Goal: Information Seeking & Learning: Learn about a topic

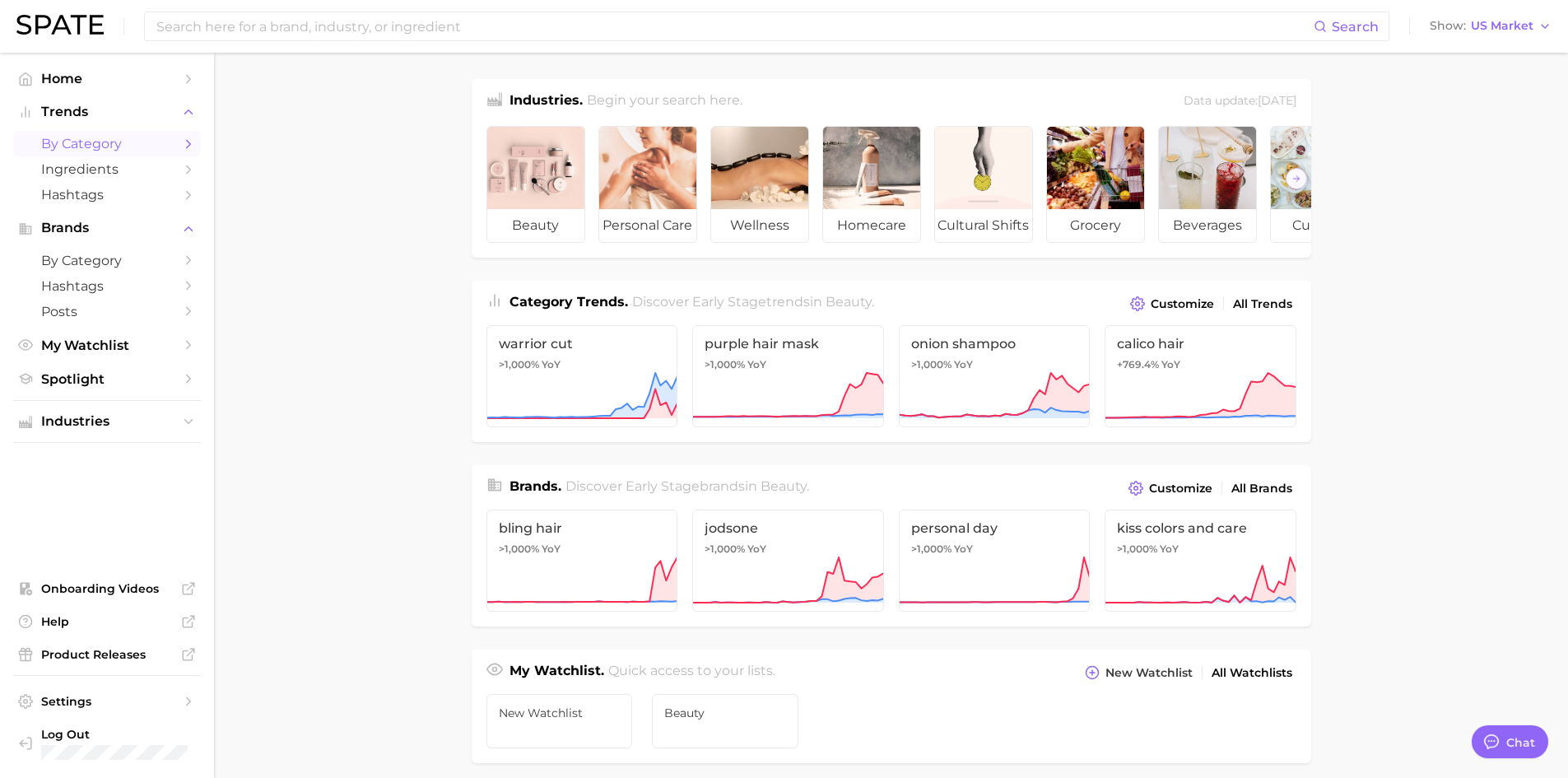
click at [89, 142] on span "by Category" at bounding box center [107, 144] width 132 height 15
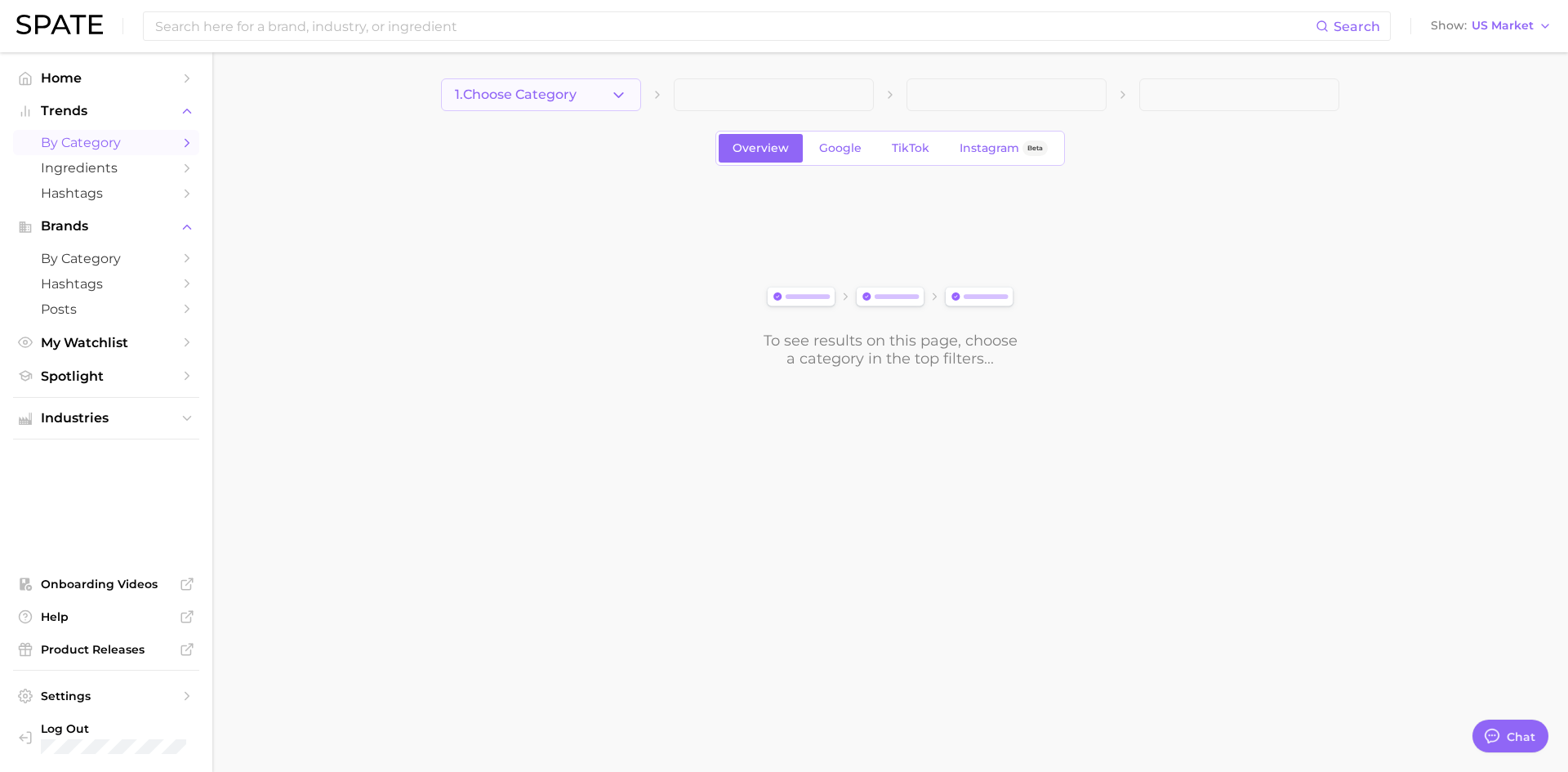
click at [614, 87] on icon "button" at bounding box center [619, 96] width 17 height 17
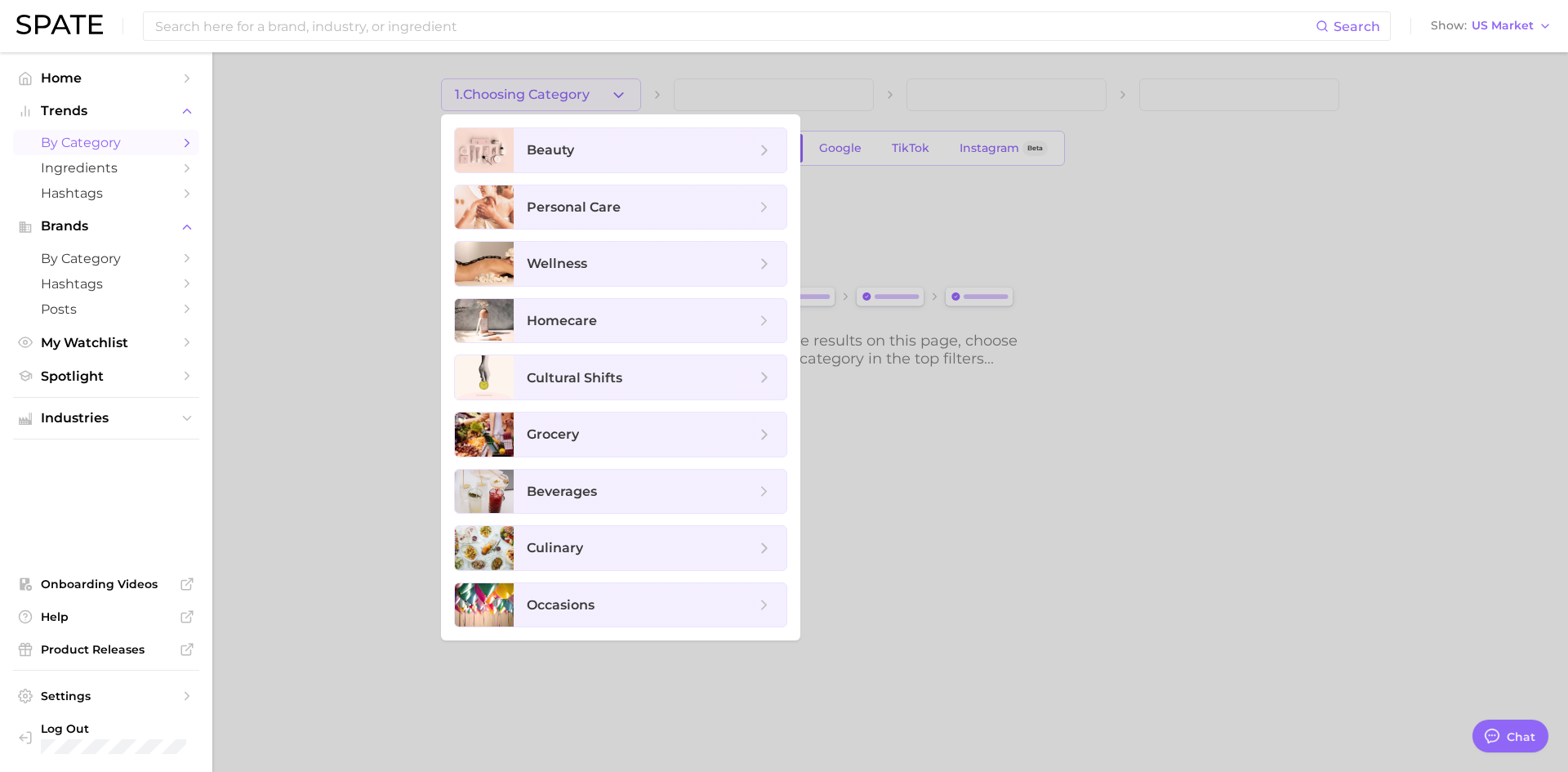
click at [296, 169] on div at bounding box center [784, 386] width 1568 height 772
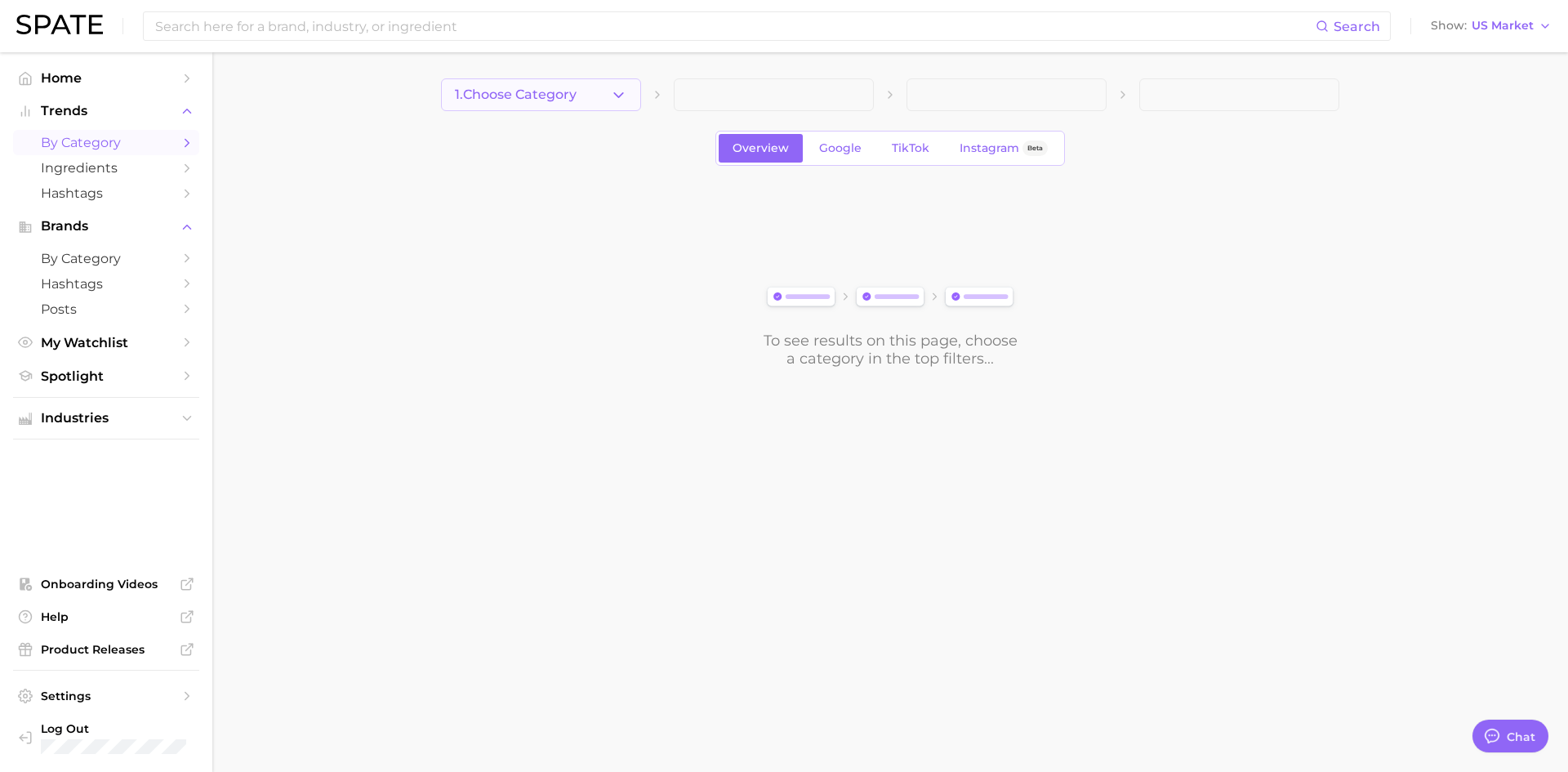
click at [574, 94] on span "1. Choose Category" at bounding box center [515, 94] width 121 height 14
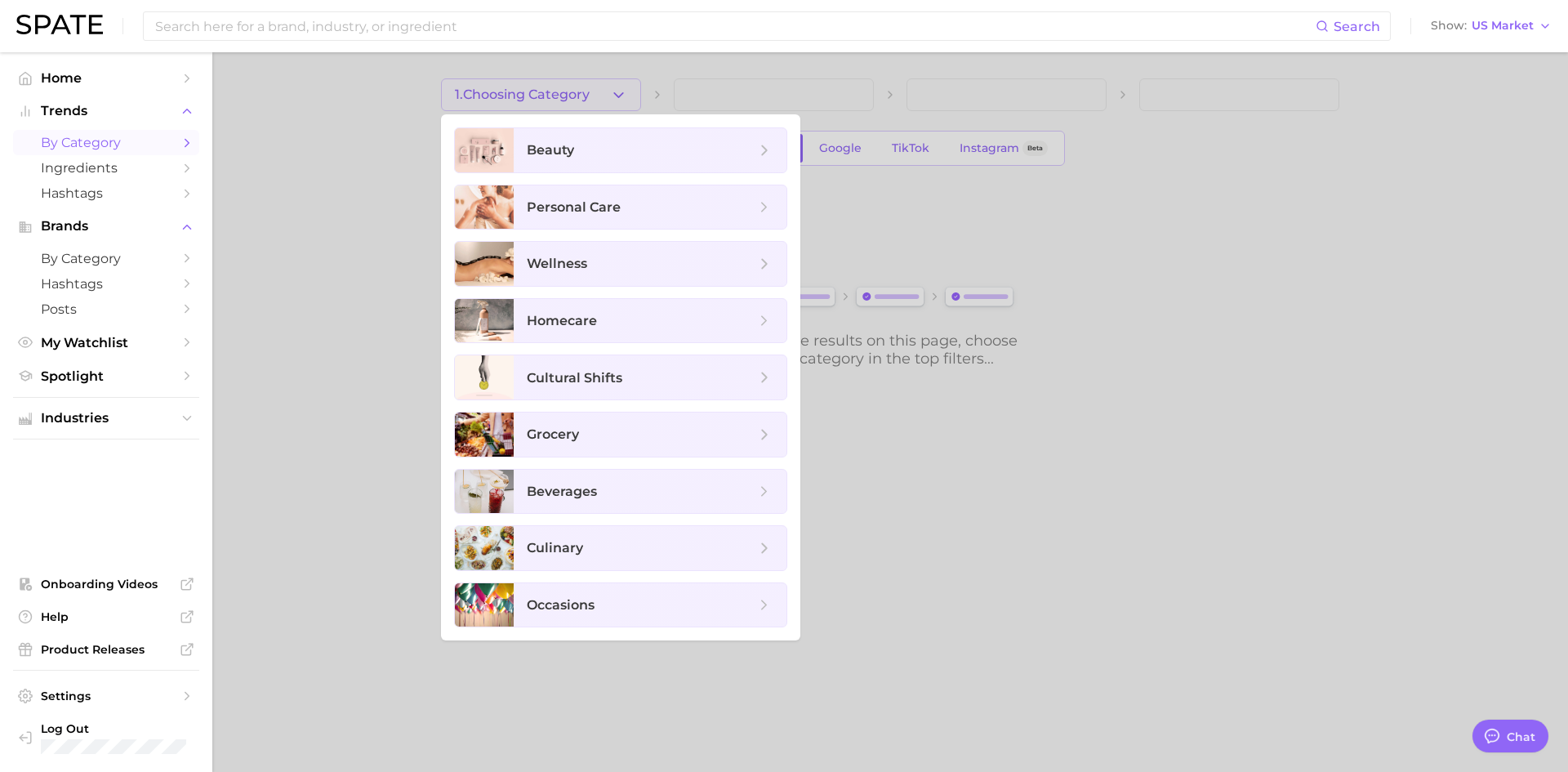
click at [406, 183] on div at bounding box center [784, 386] width 1568 height 772
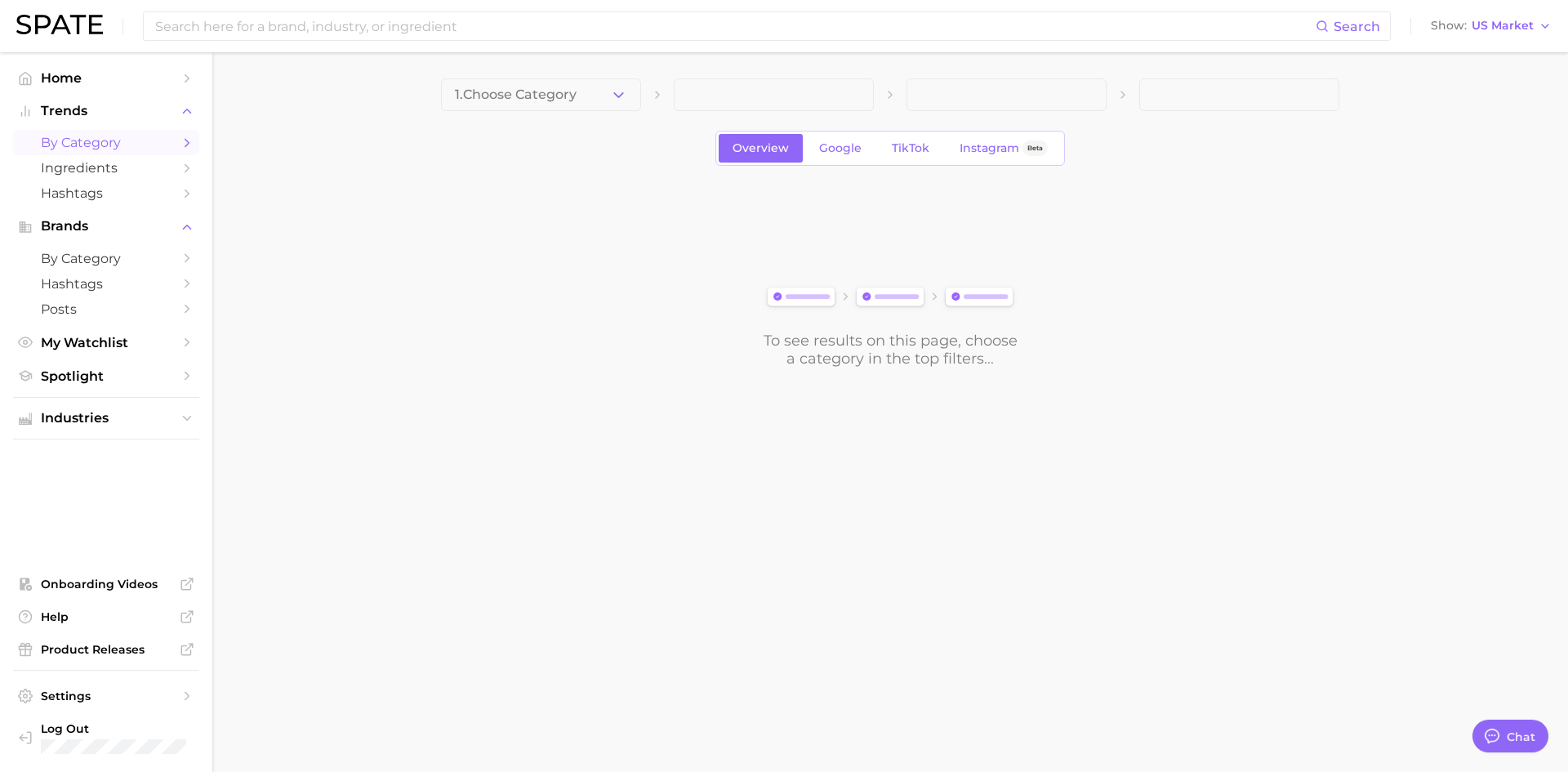
click at [565, 90] on span "1. Choose Category" at bounding box center [515, 94] width 121 height 14
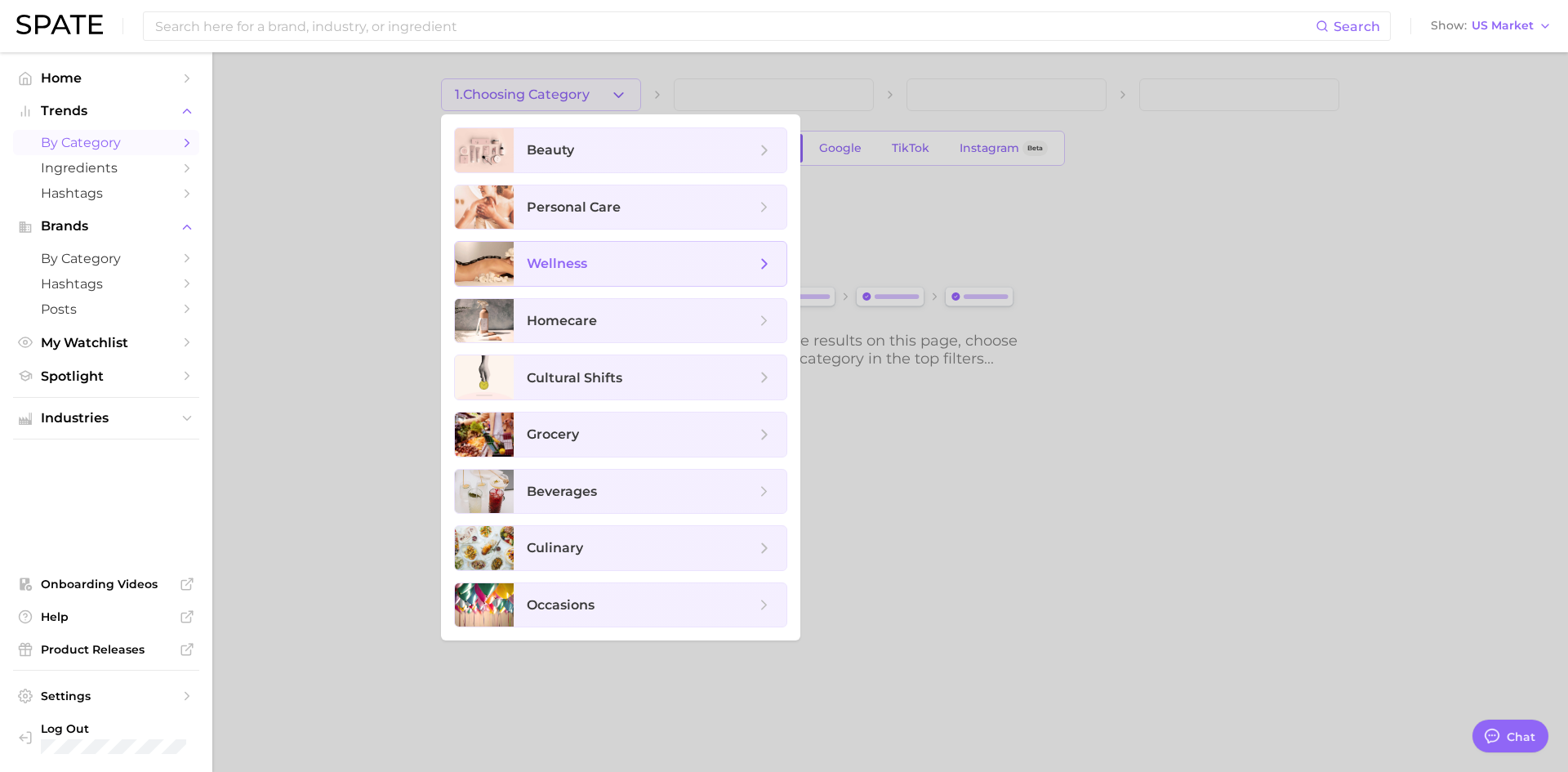
click at [576, 259] on span "wellness" at bounding box center [556, 263] width 60 height 15
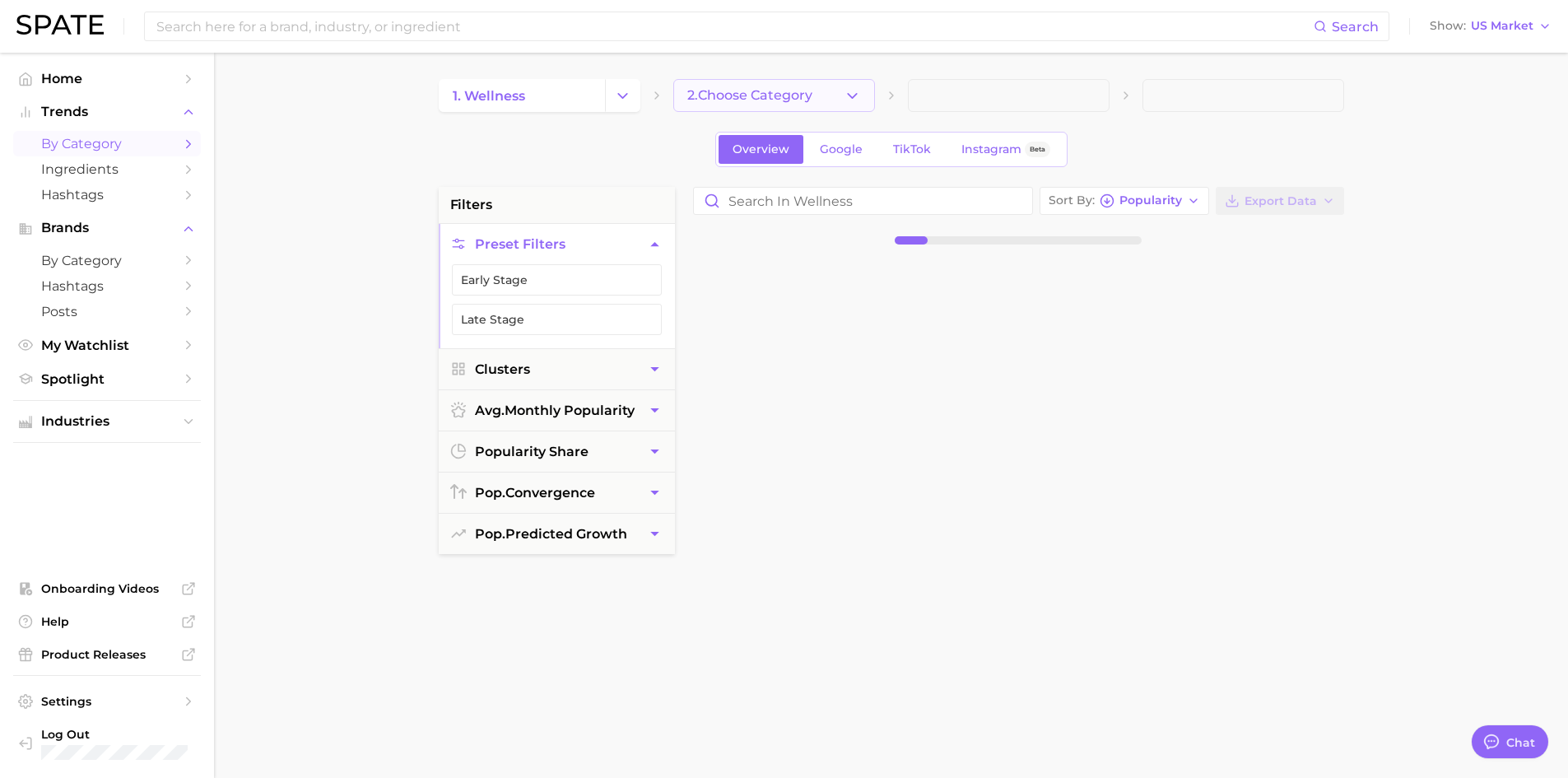
click at [763, 96] on span "2. Choose Category" at bounding box center [750, 94] width 125 height 14
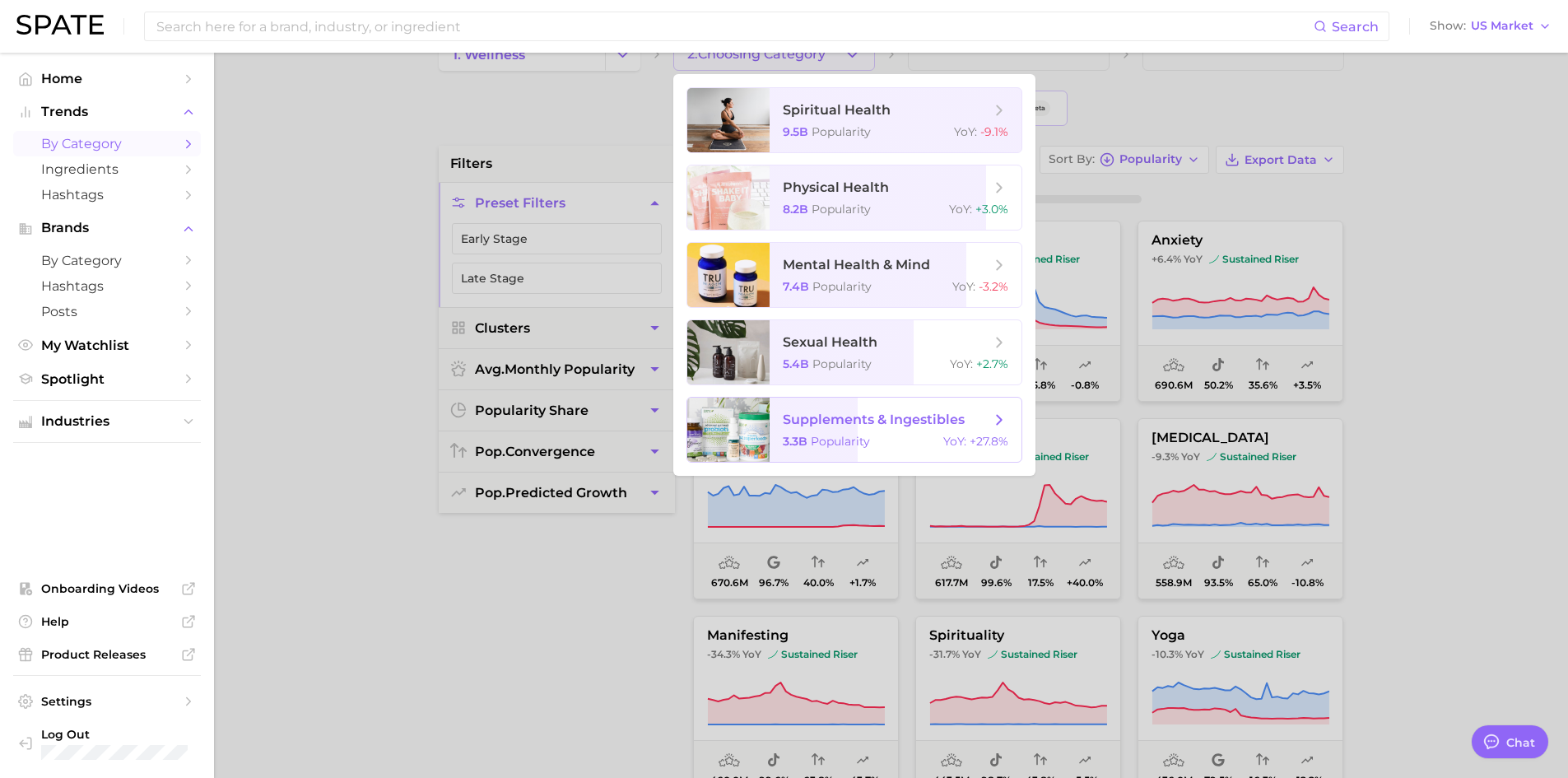
scroll to position [82, 0]
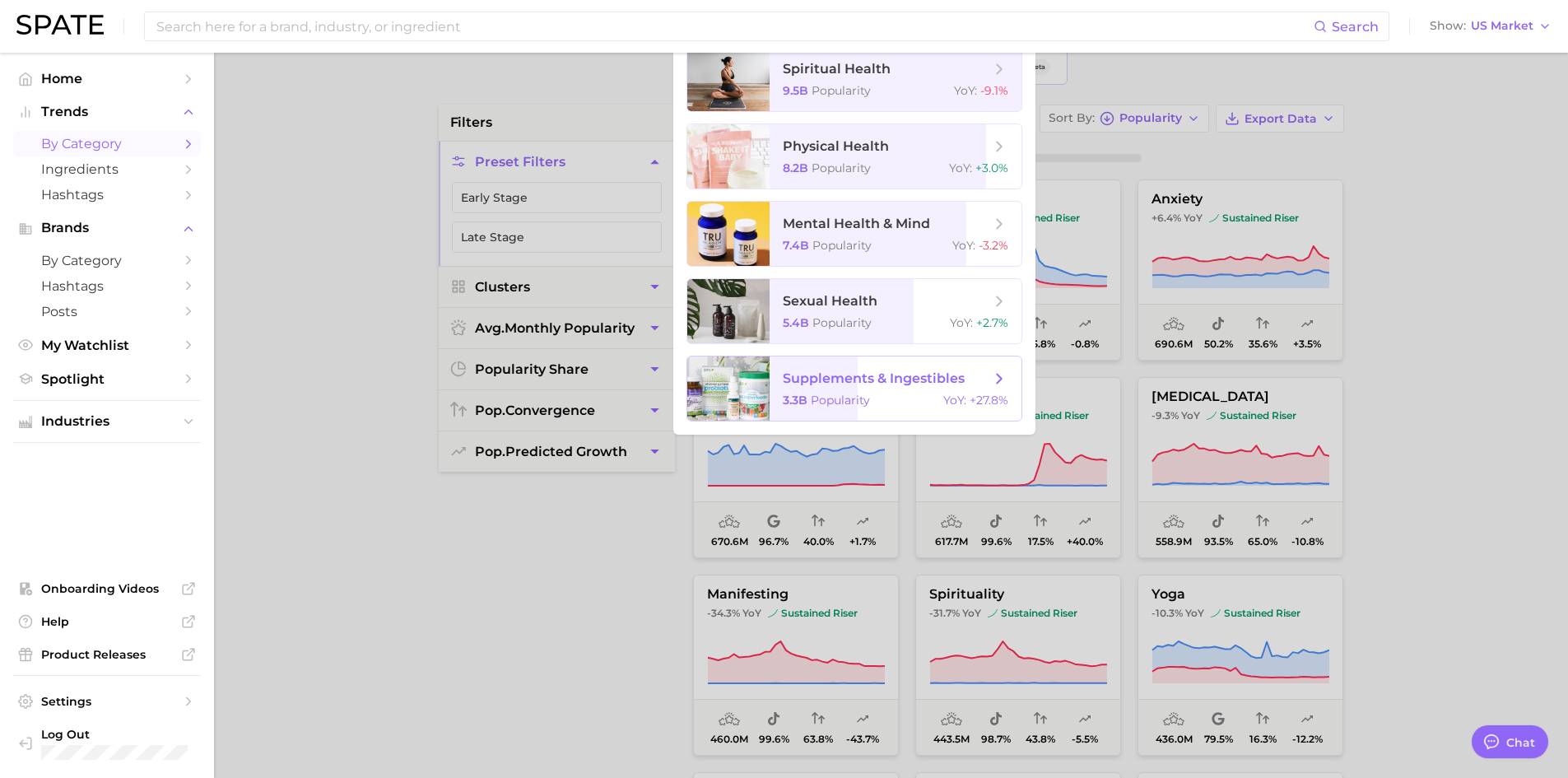
click at [883, 389] on span "supplements & ingestibles 3.3b Popularity YoY : +27.8%" at bounding box center [894, 389] width 252 height 65
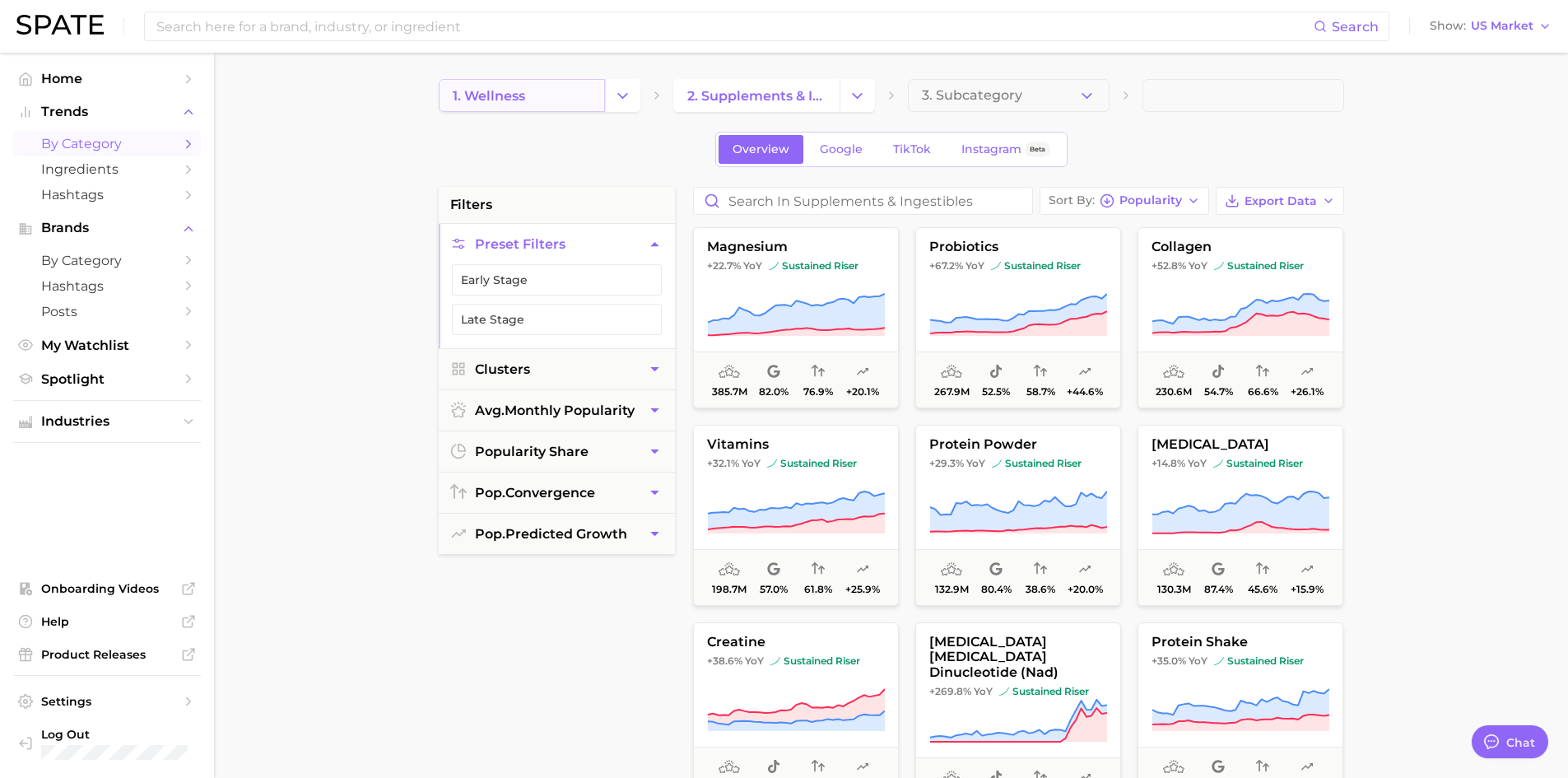
click at [572, 92] on link "1. wellness" at bounding box center [521, 95] width 167 height 33
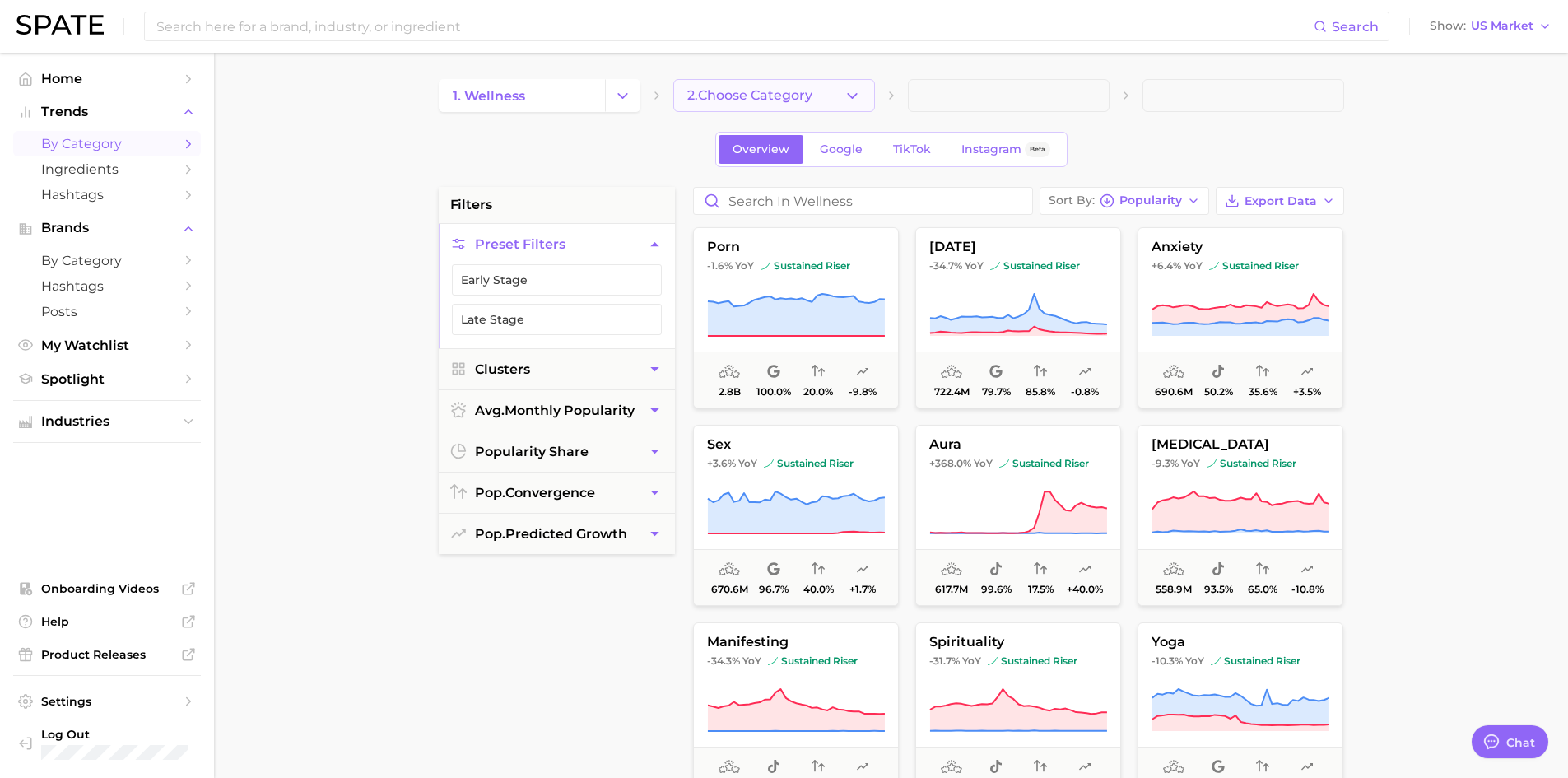
click at [745, 83] on button "2. Choose Category" at bounding box center [774, 95] width 201 height 33
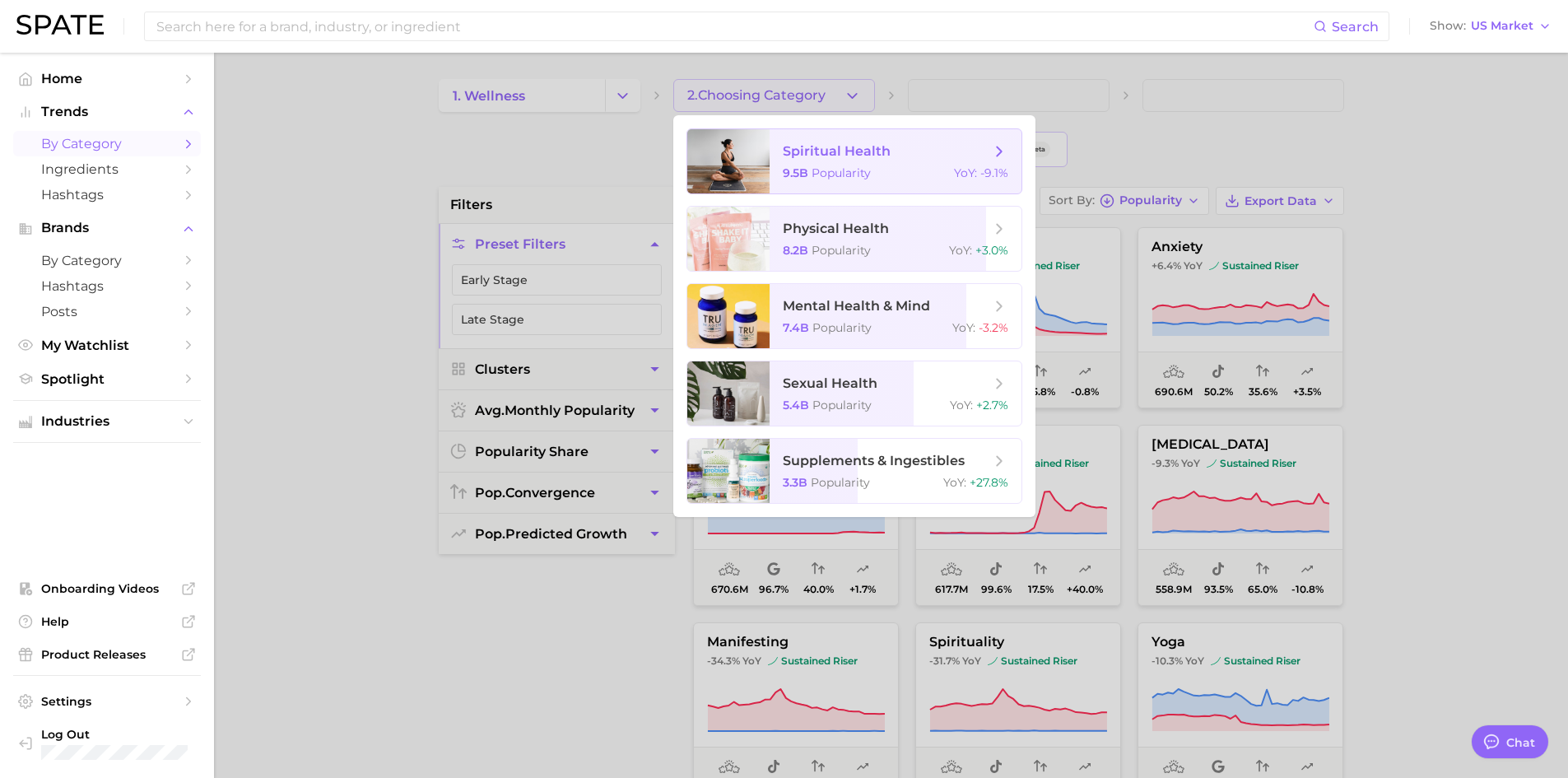
click at [842, 168] on span "Popularity" at bounding box center [840, 173] width 59 height 14
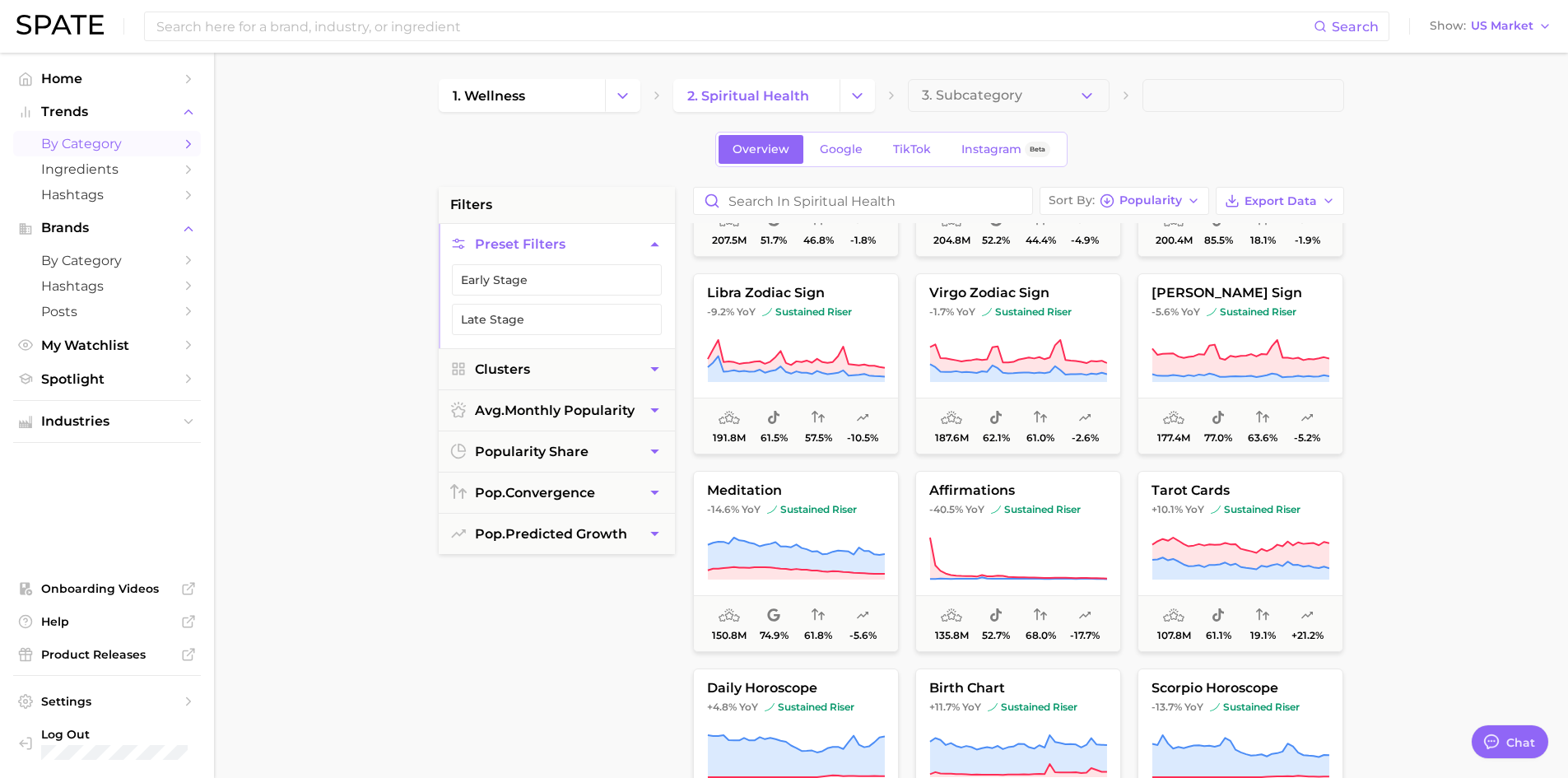
scroll to position [1400, 0]
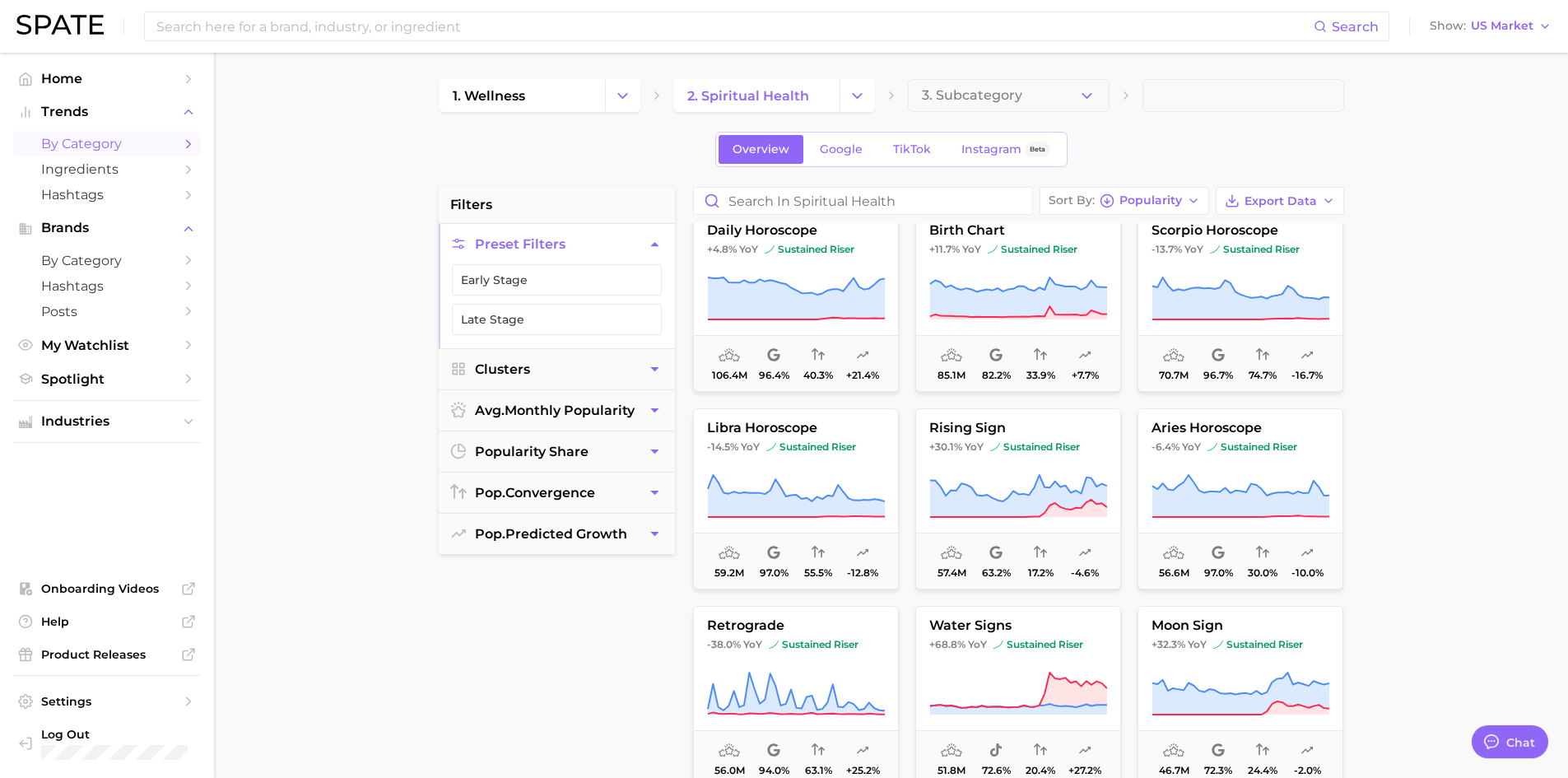
click at [1331, 182] on div "1. wellness 2. spiritual health 3. Subcategory Overview Google TikTok Instagram…" at bounding box center [890, 649] width 905 height 1140
click at [1340, 191] on button "Export Data" at bounding box center [1279, 201] width 128 height 28
click at [1467, 205] on main "1. wellness 2. spiritual health 3. Subcategory Overview Google TikTok Instagram…" at bounding box center [890, 678] width 1354 height 1249
click at [1302, 191] on button "Export Data" at bounding box center [1279, 201] width 128 height 28
click at [1401, 325] on main "1. wellness 2. spiritual health 3. Subcategory Overview Google TikTok Instagram…" at bounding box center [890, 678] width 1354 height 1249
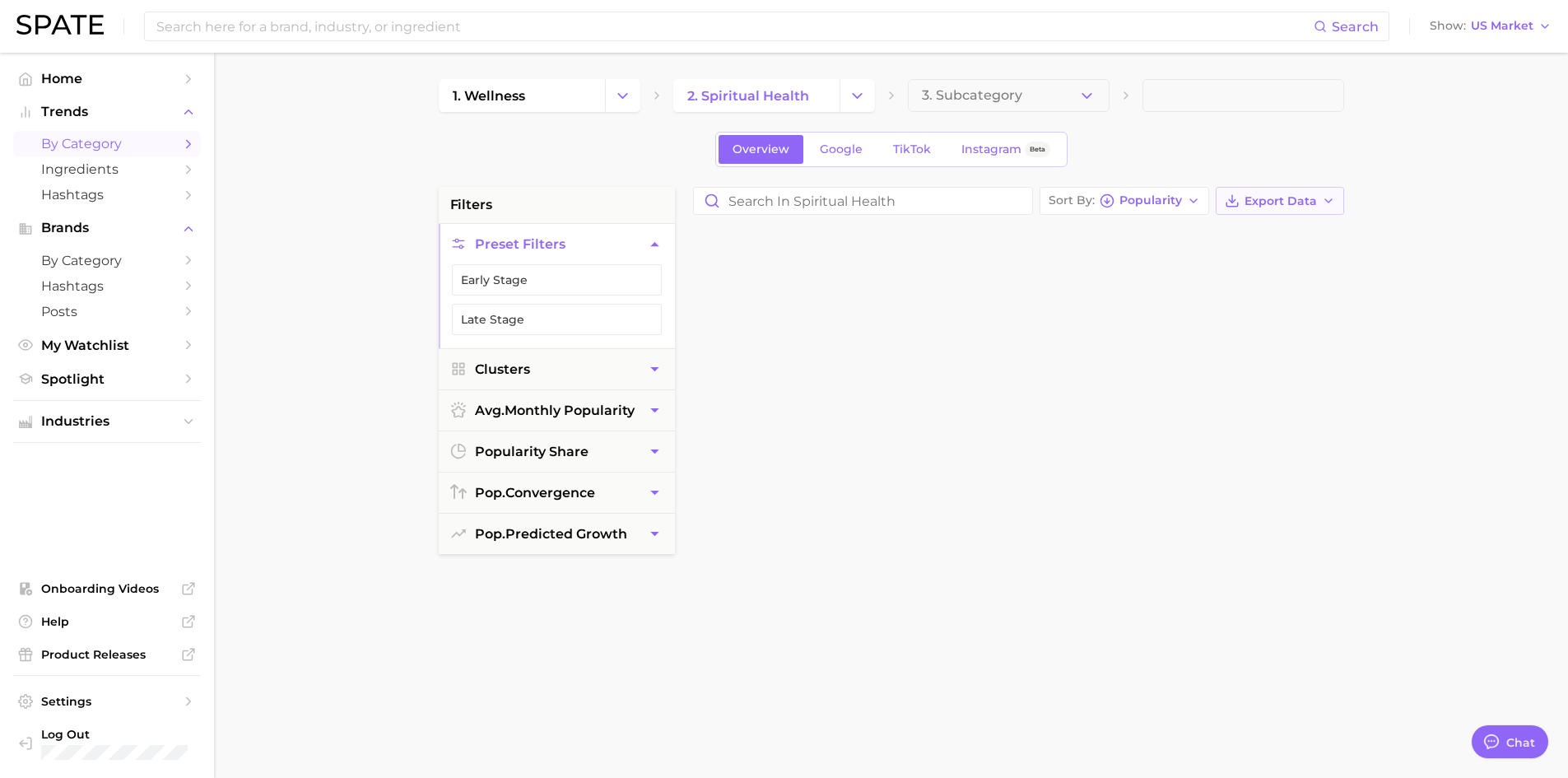
scroll to position [0, 0]
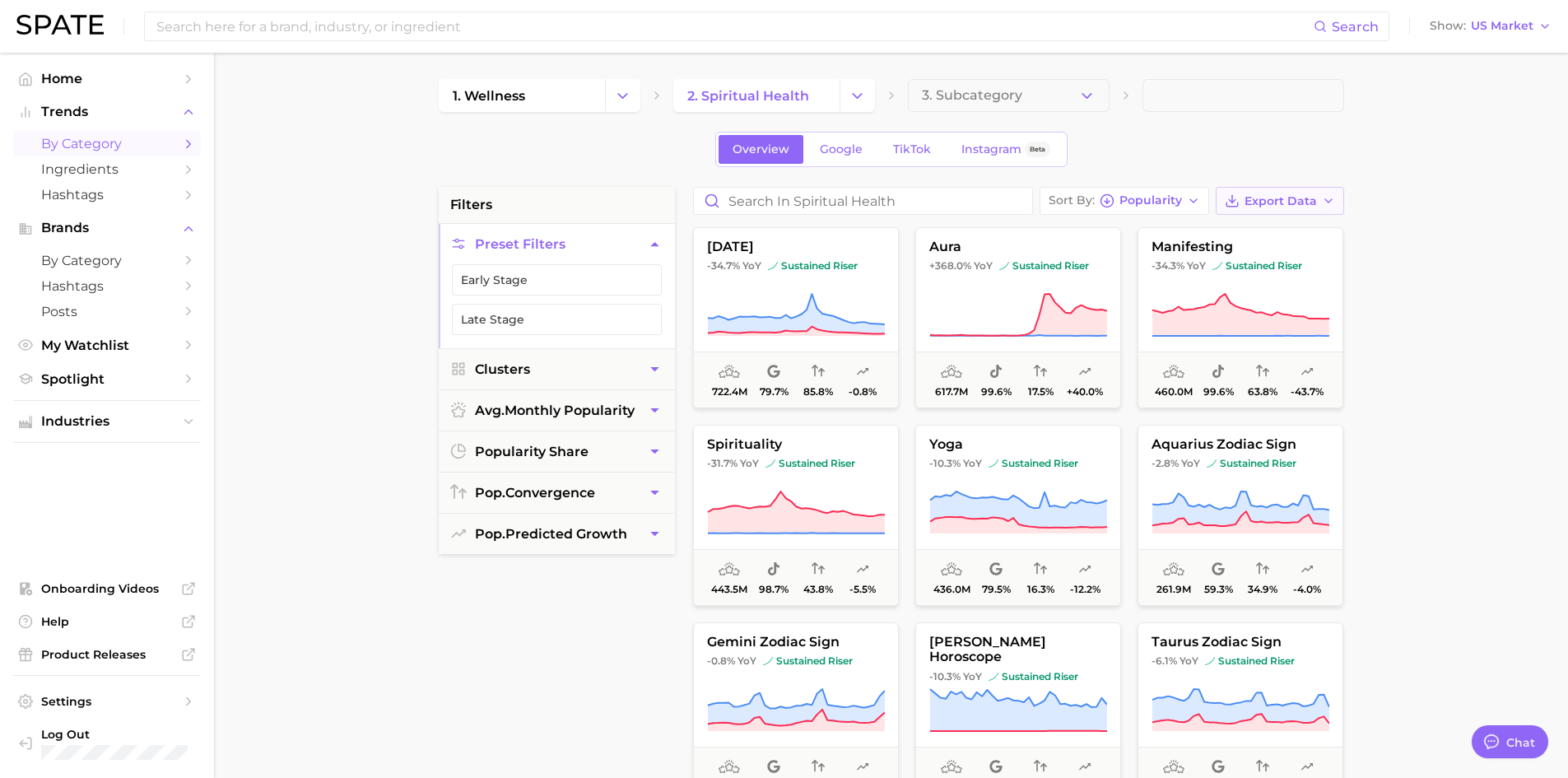
click at [1322, 201] on icon "button" at bounding box center [1329, 201] width 13 height 13
click at [1339, 157] on div "Overview Google TikTok Instagram Beta" at bounding box center [890, 149] width 905 height 36
click at [1304, 207] on span "Export Data" at bounding box center [1280, 201] width 72 height 14
click at [1282, 232] on button "Card Data CSV" at bounding box center [1254, 231] width 181 height 30
drag, startPoint x: 1493, startPoint y: 319, endPoint x: 1430, endPoint y: 341, distance: 66.7
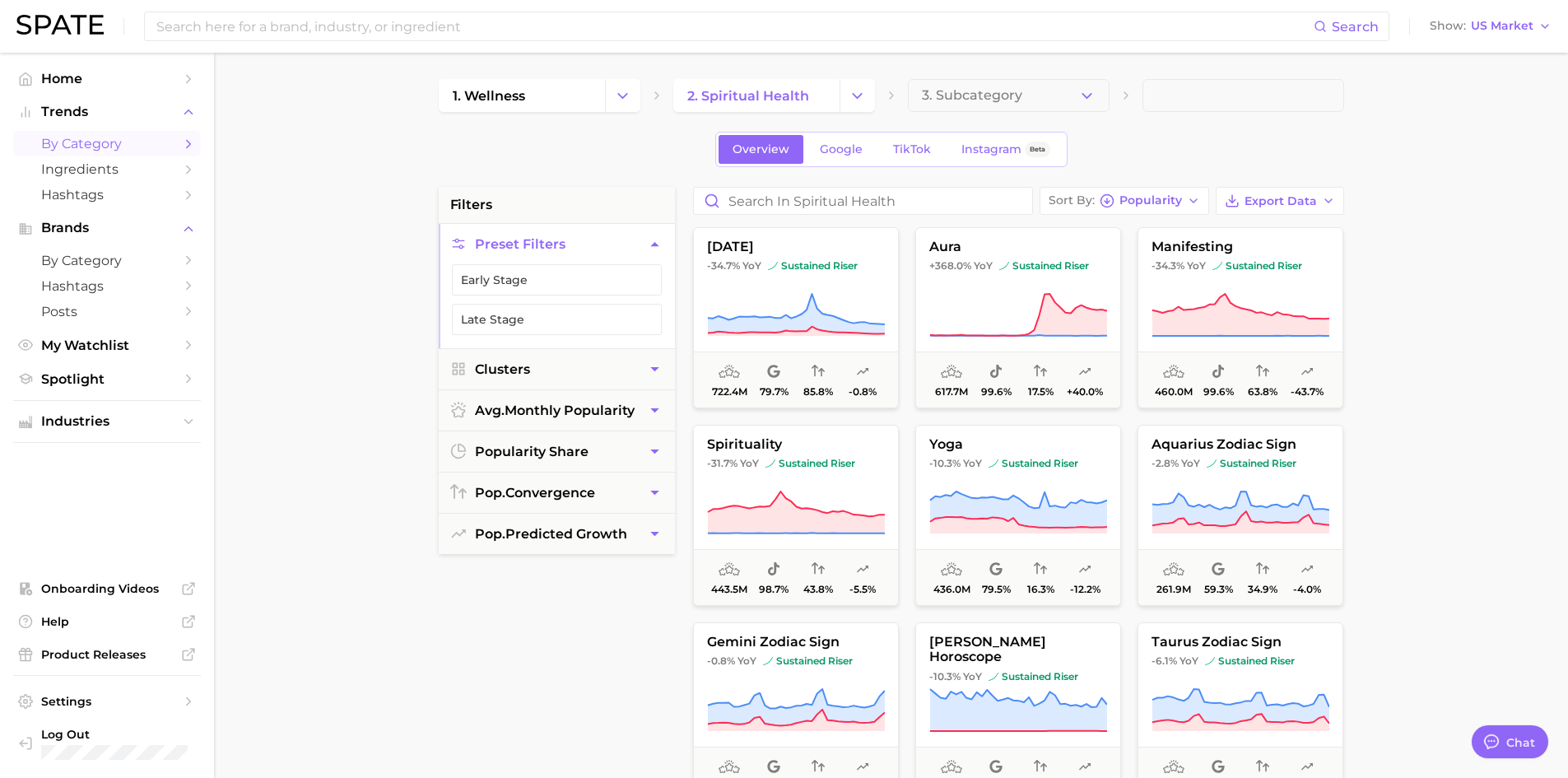
click at [1493, 319] on main "1. wellness 2. spiritual health 3. Subcategory Overview Google TikTok Instagram…" at bounding box center [890, 678] width 1354 height 1249
click at [744, 100] on span "2. spiritual health" at bounding box center [748, 95] width 121 height 15
click at [853, 96] on icon "Change Category" at bounding box center [857, 96] width 17 height 17
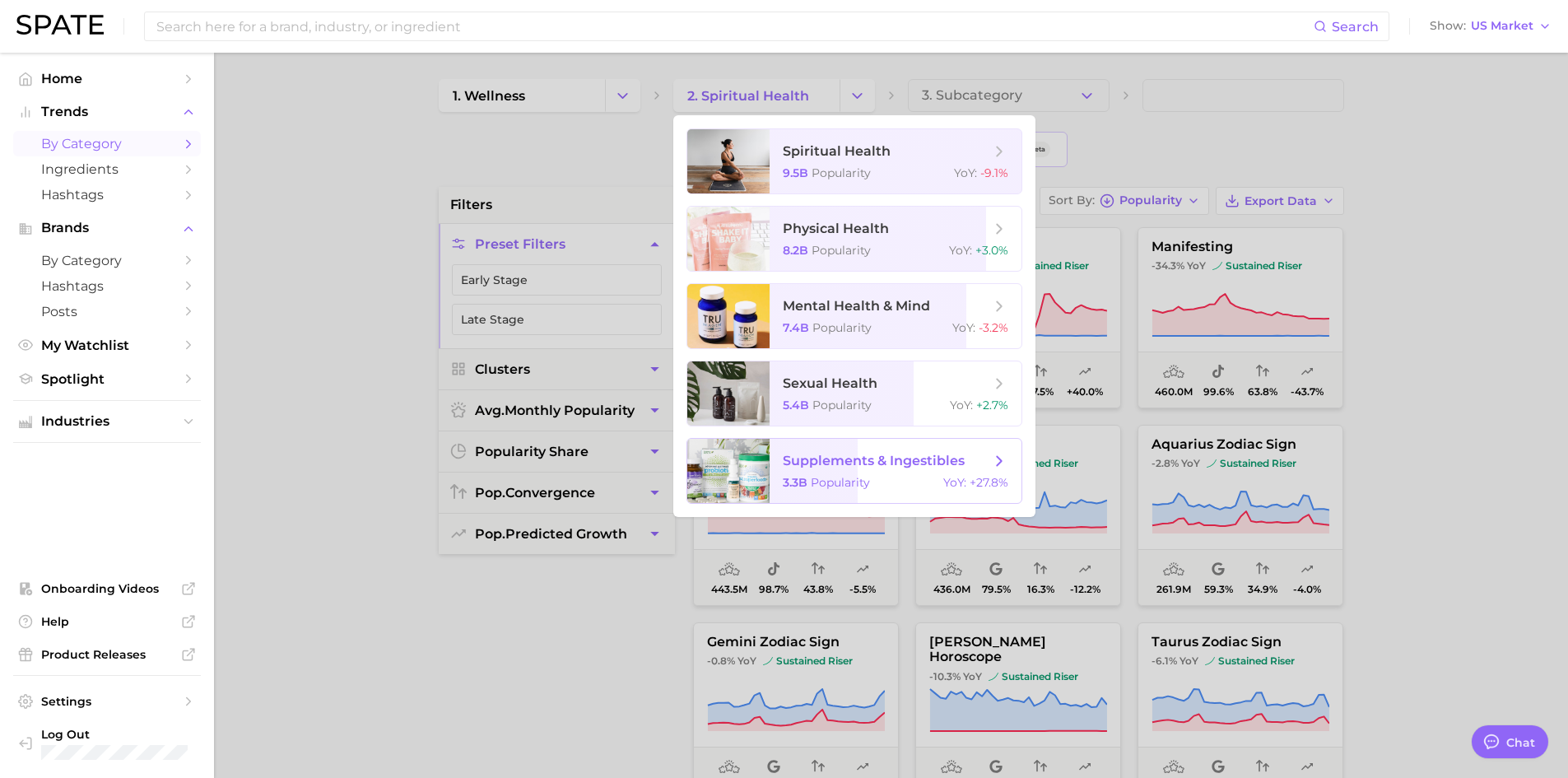
scroll to position [165, 0]
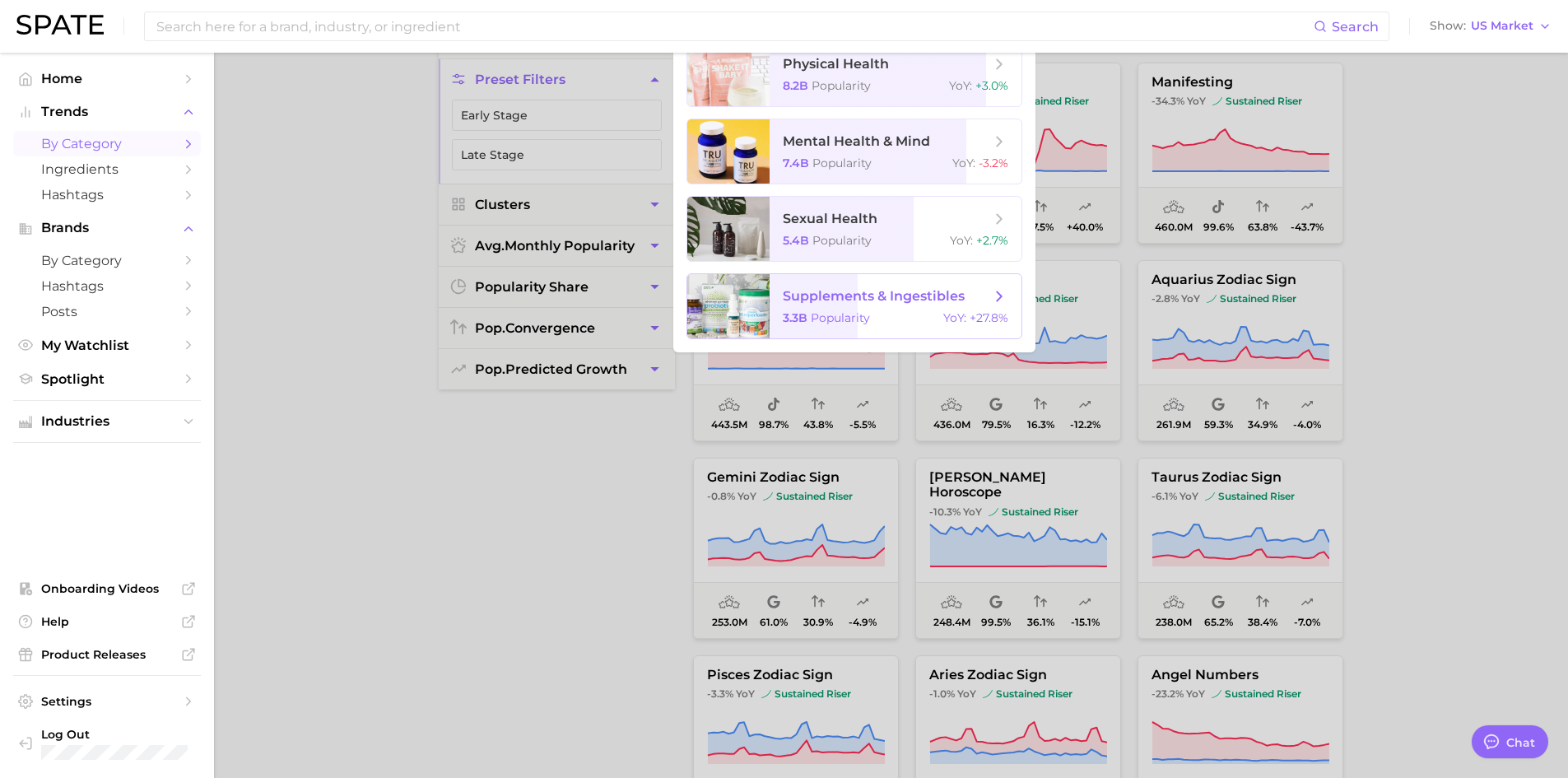
drag, startPoint x: 844, startPoint y: 302, endPoint x: 384, endPoint y: 361, distance: 463.8
click at [844, 302] on span "supplements & ingestibles" at bounding box center [873, 296] width 182 height 15
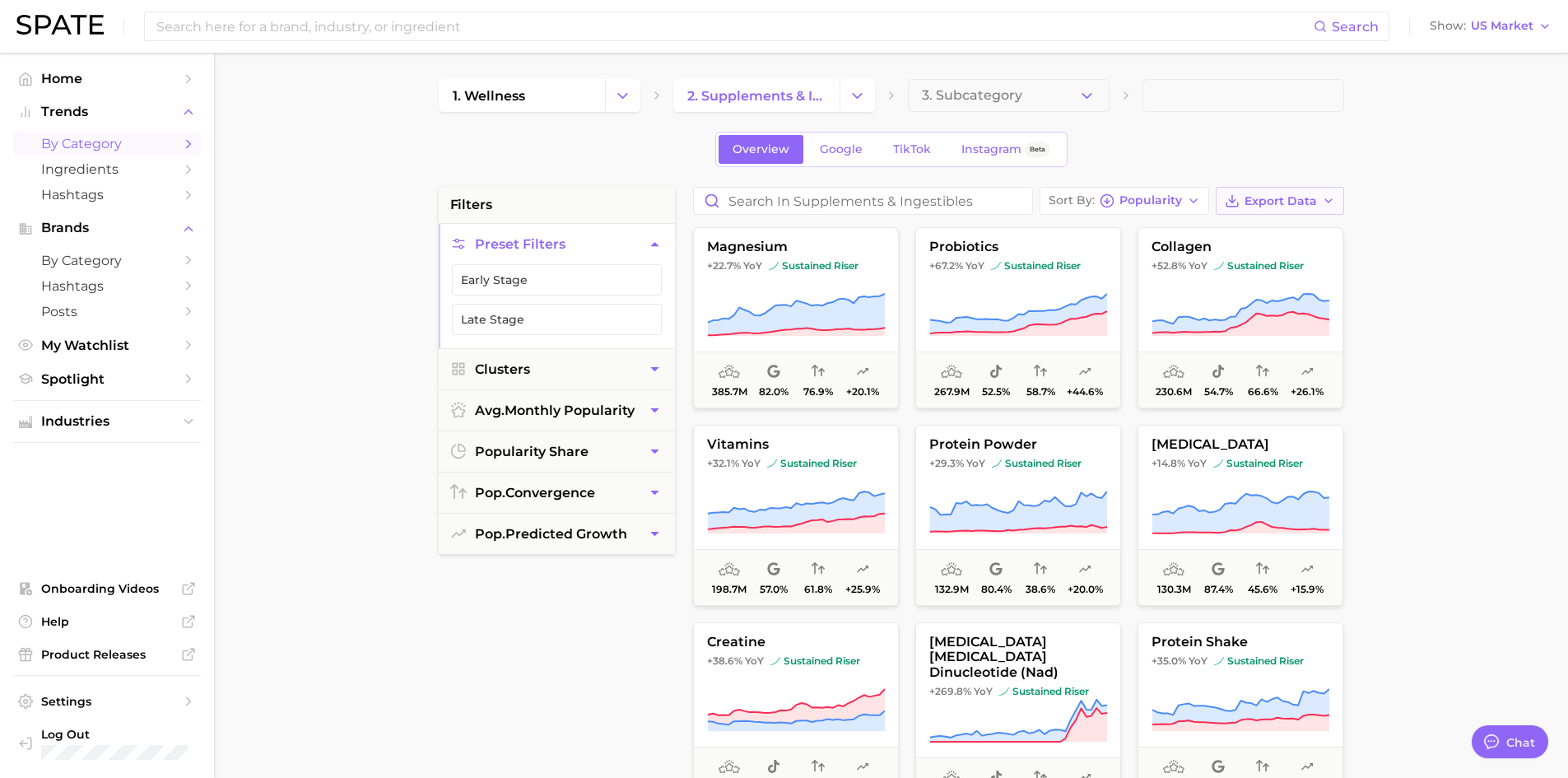
click at [1329, 208] on button "Export Data" at bounding box center [1279, 201] width 128 height 28
click at [1273, 229] on span "Card Data CSV" at bounding box center [1235, 231] width 87 height 14
click at [1426, 201] on main "1. wellness 2. supplements & ingestibles 3. Subcategory Overview Google TikTok …" at bounding box center [890, 678] width 1354 height 1249
click at [1450, 247] on main "1. wellness 2. supplements & ingestibles 3. Subcategory Overview Google TikTok …" at bounding box center [890, 678] width 1354 height 1249
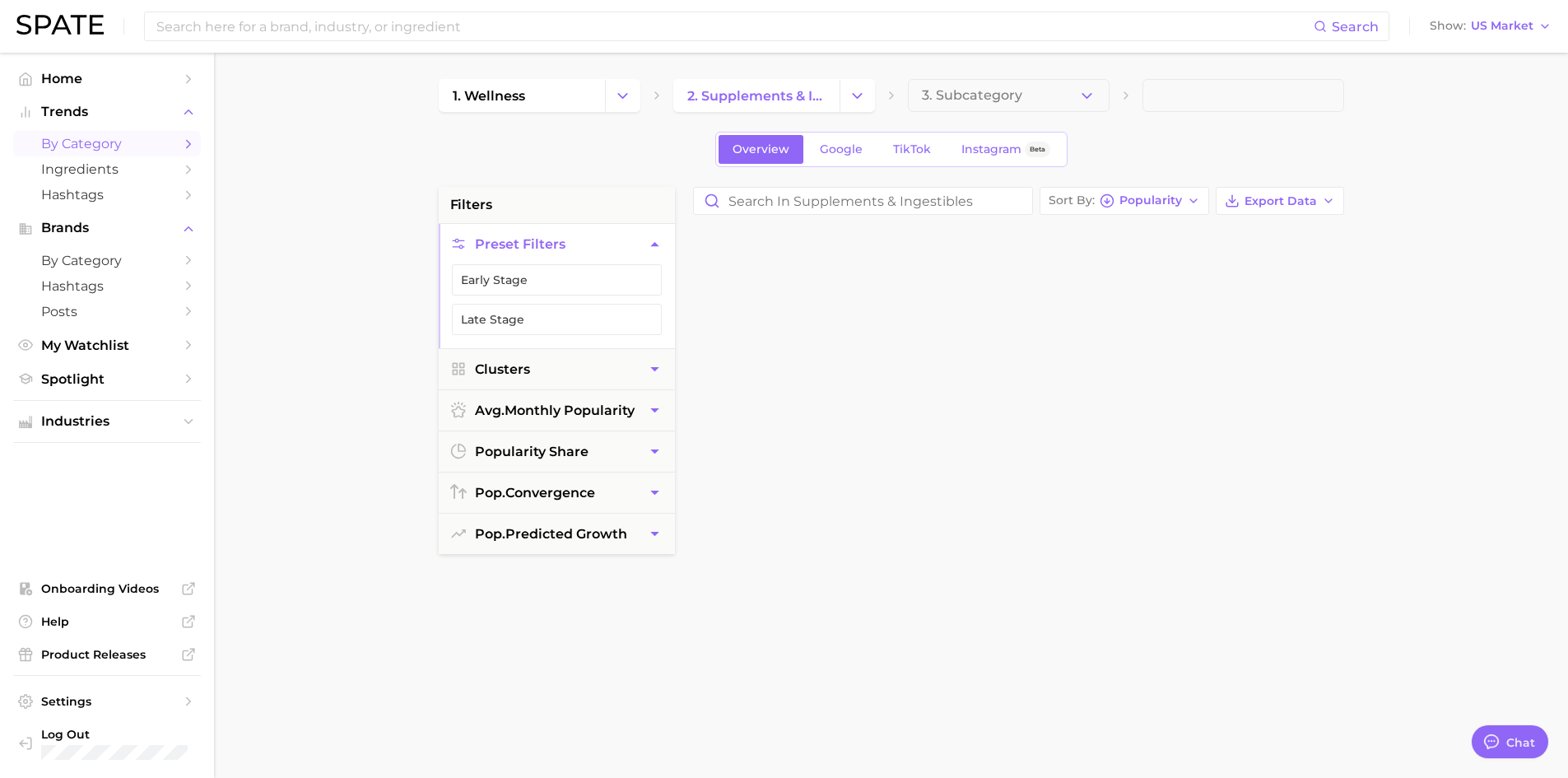
scroll to position [1005, 0]
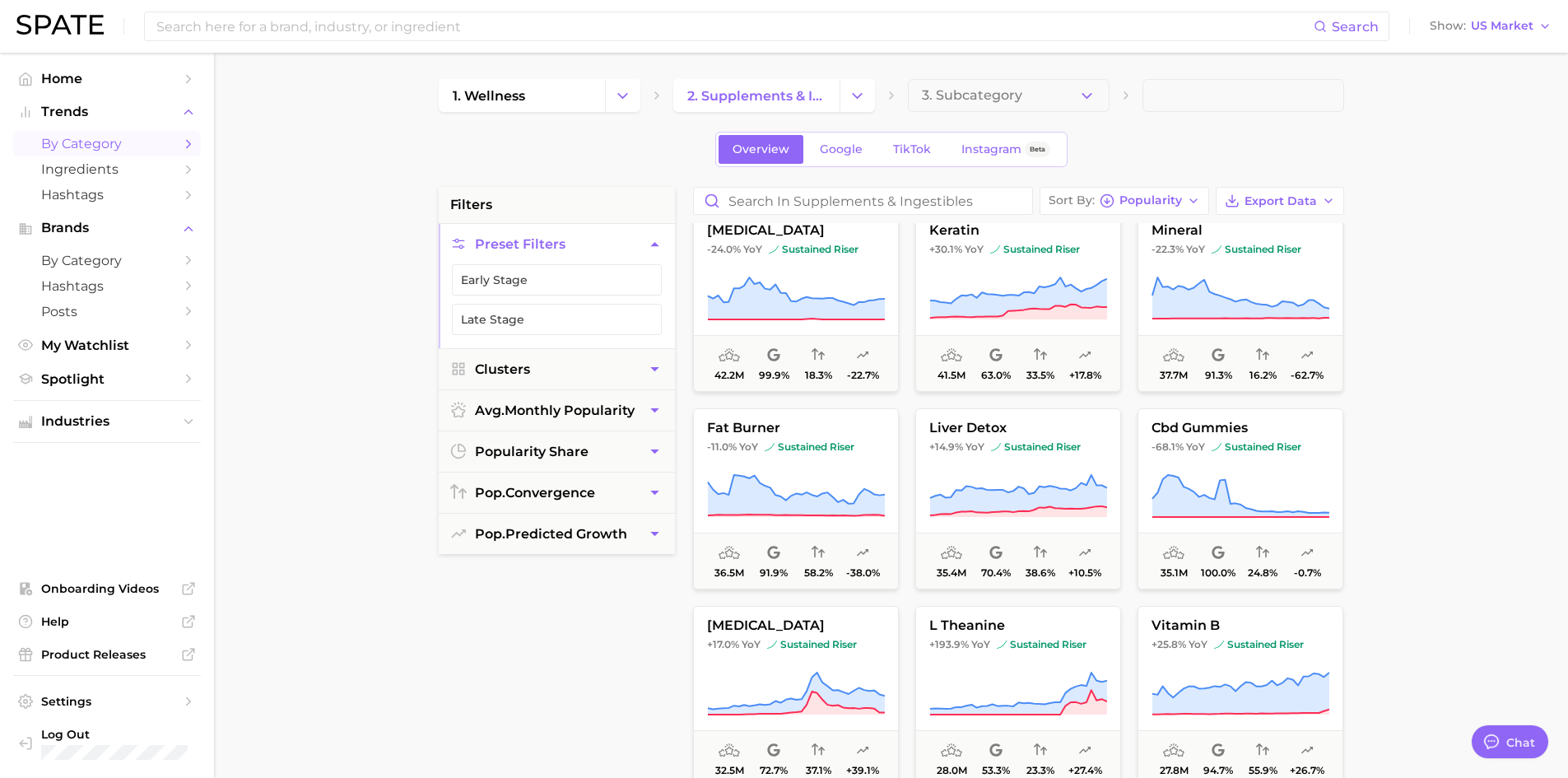
click at [1413, 185] on main "1. wellness 2. supplements & ingestibles 3. Subcategory Overview Google TikTok …" at bounding box center [890, 678] width 1354 height 1249
click at [799, 82] on link "2. supplements & ingestibles" at bounding box center [757, 95] width 167 height 33
click at [1032, 84] on button "3. Subcategory" at bounding box center [1008, 95] width 201 height 33
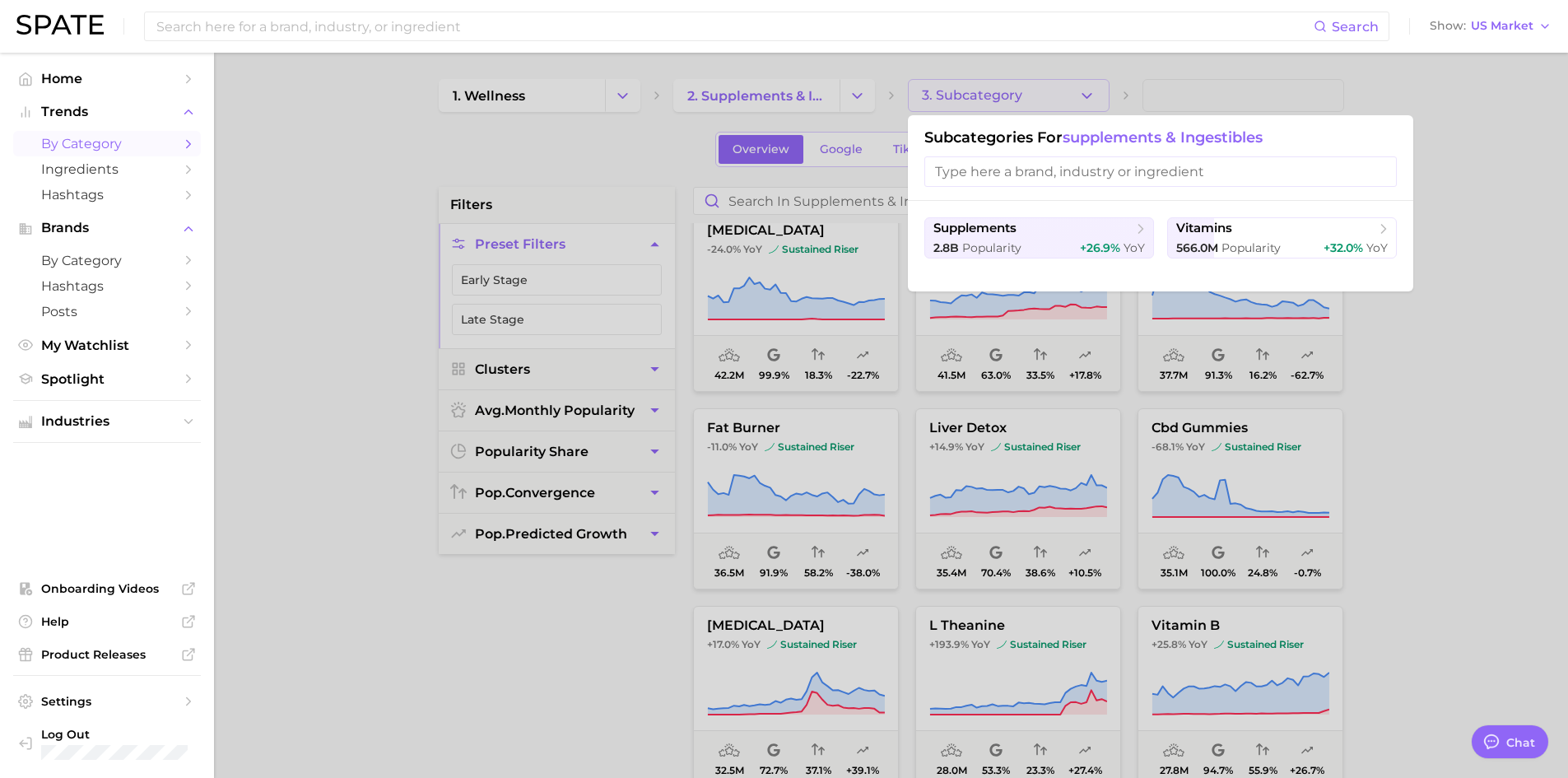
click at [758, 104] on div at bounding box center [784, 389] width 1568 height 778
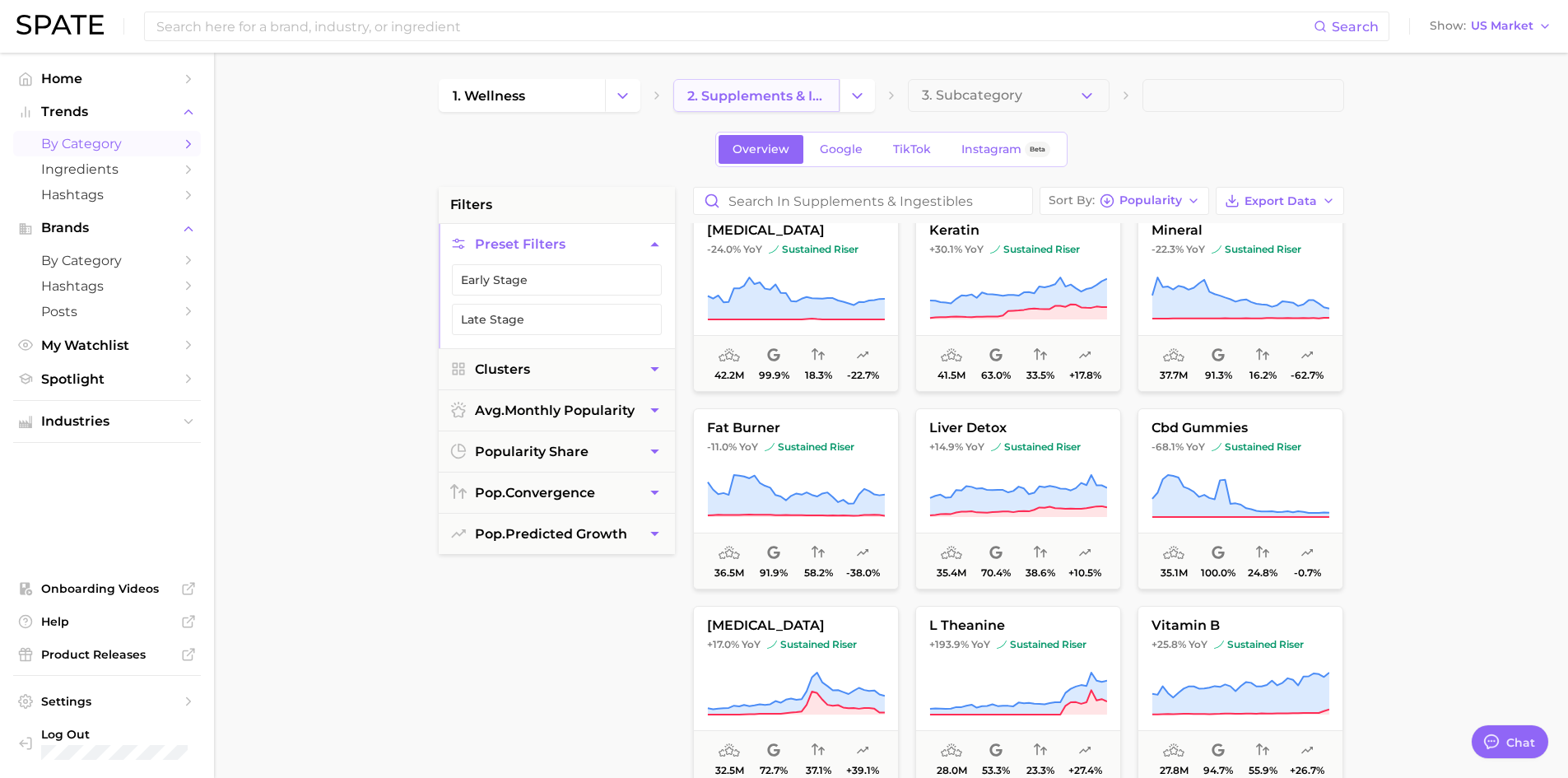
click at [818, 94] on span "2. supplements & ingestibles" at bounding box center [756, 95] width 138 height 15
click at [870, 95] on button "Change Category" at bounding box center [857, 95] width 36 height 33
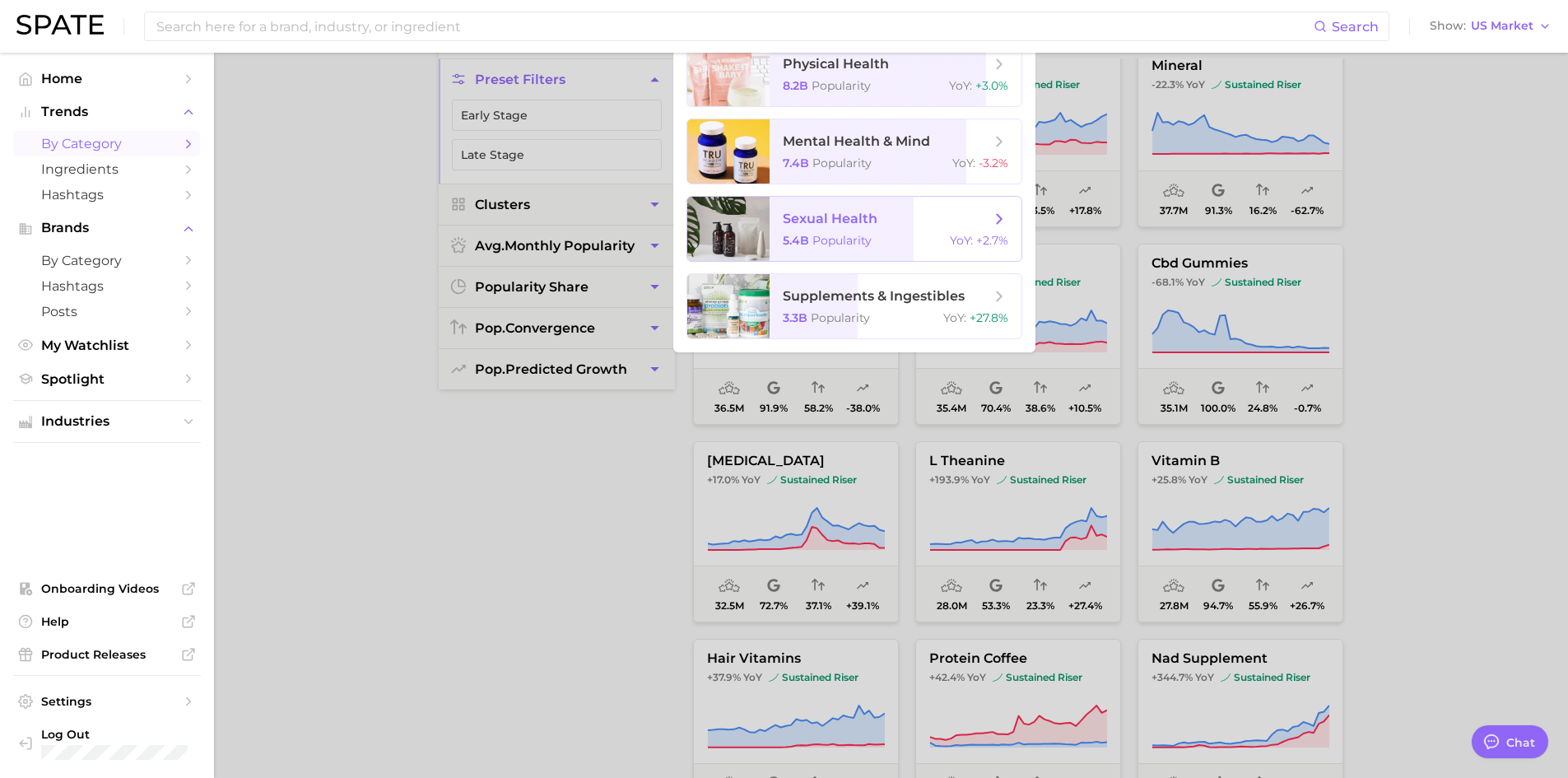
scroll to position [0, 0]
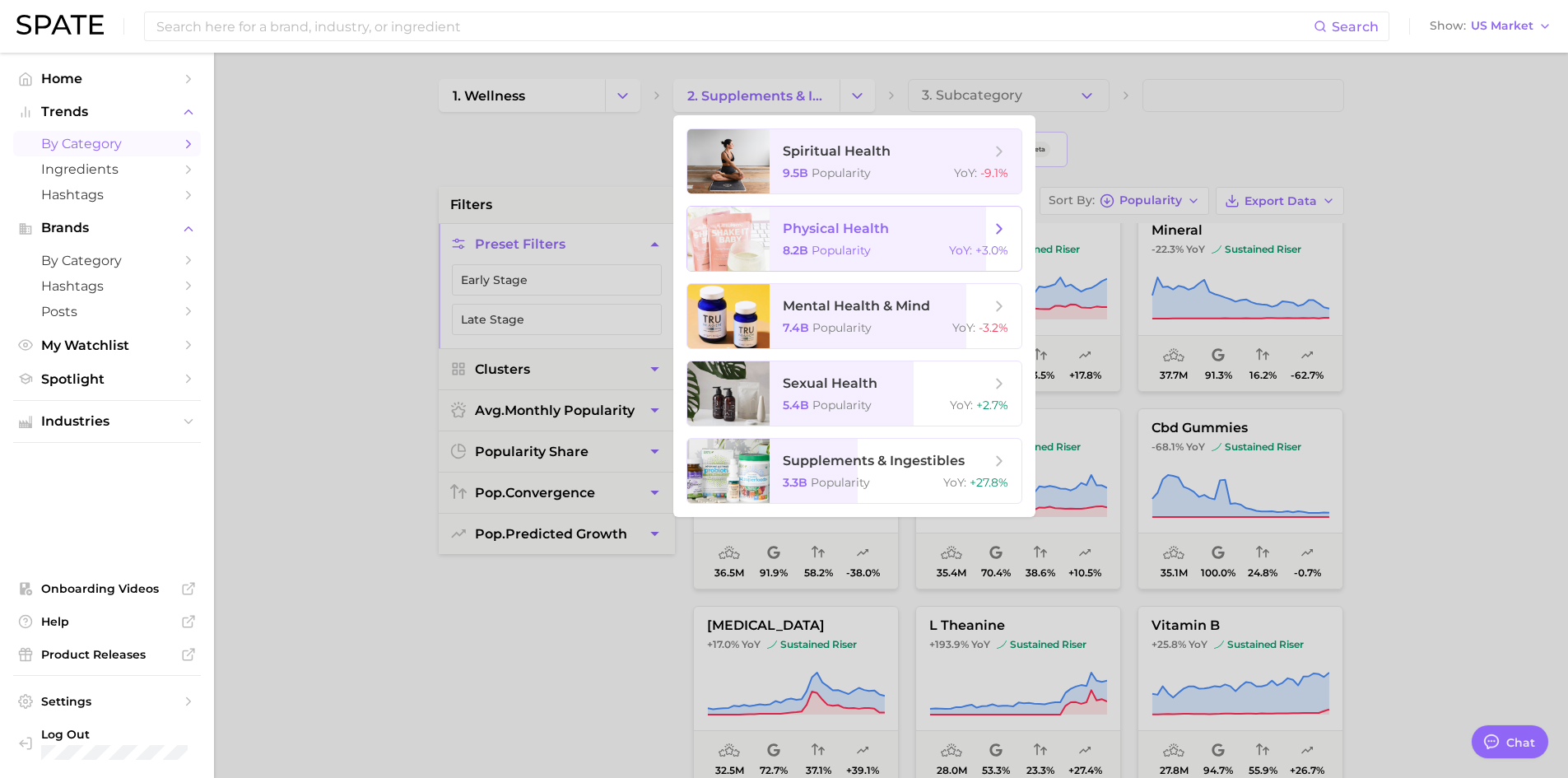
click at [816, 232] on span "physical health" at bounding box center [836, 228] width 106 height 15
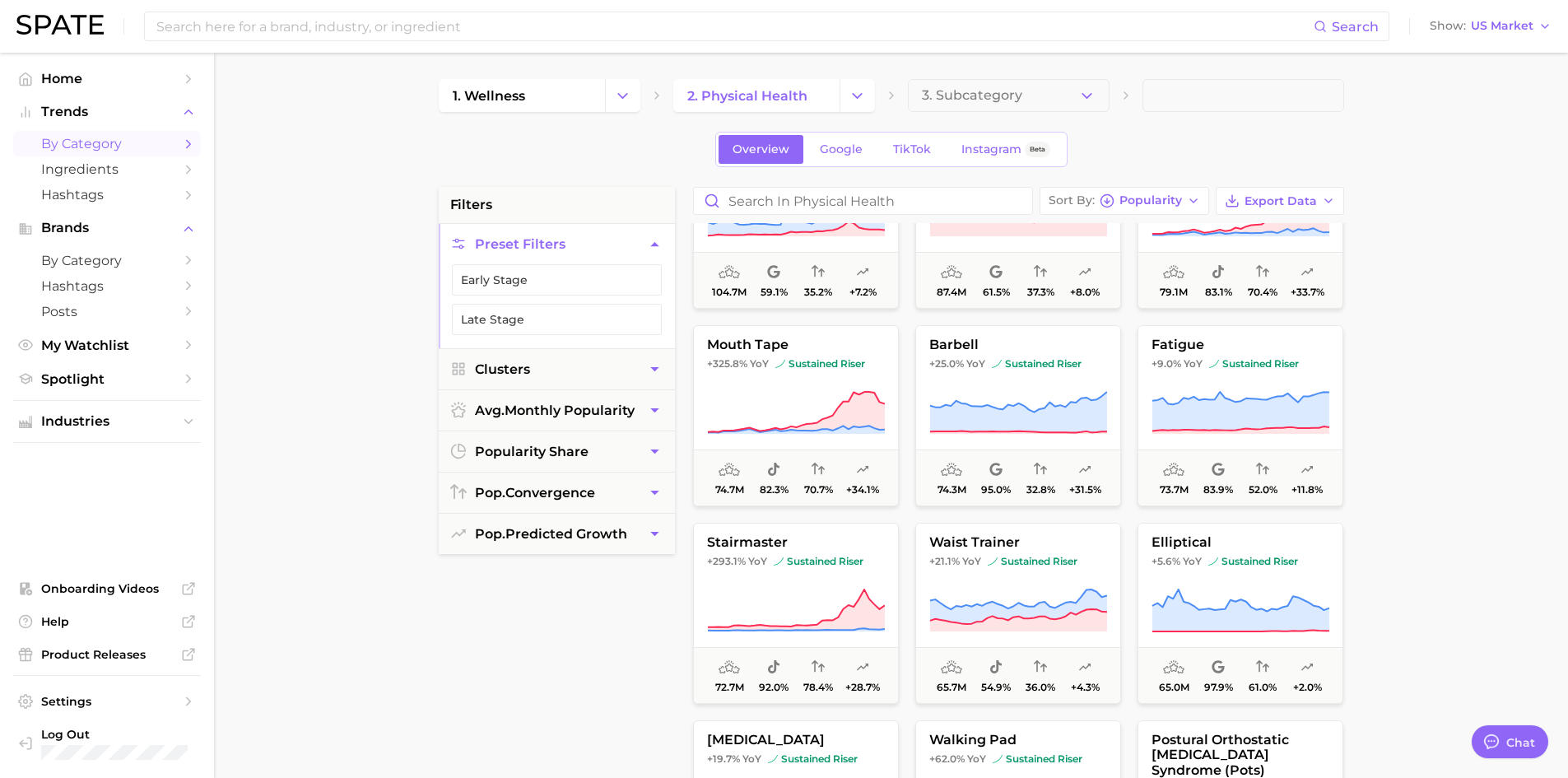
scroll to position [247, 0]
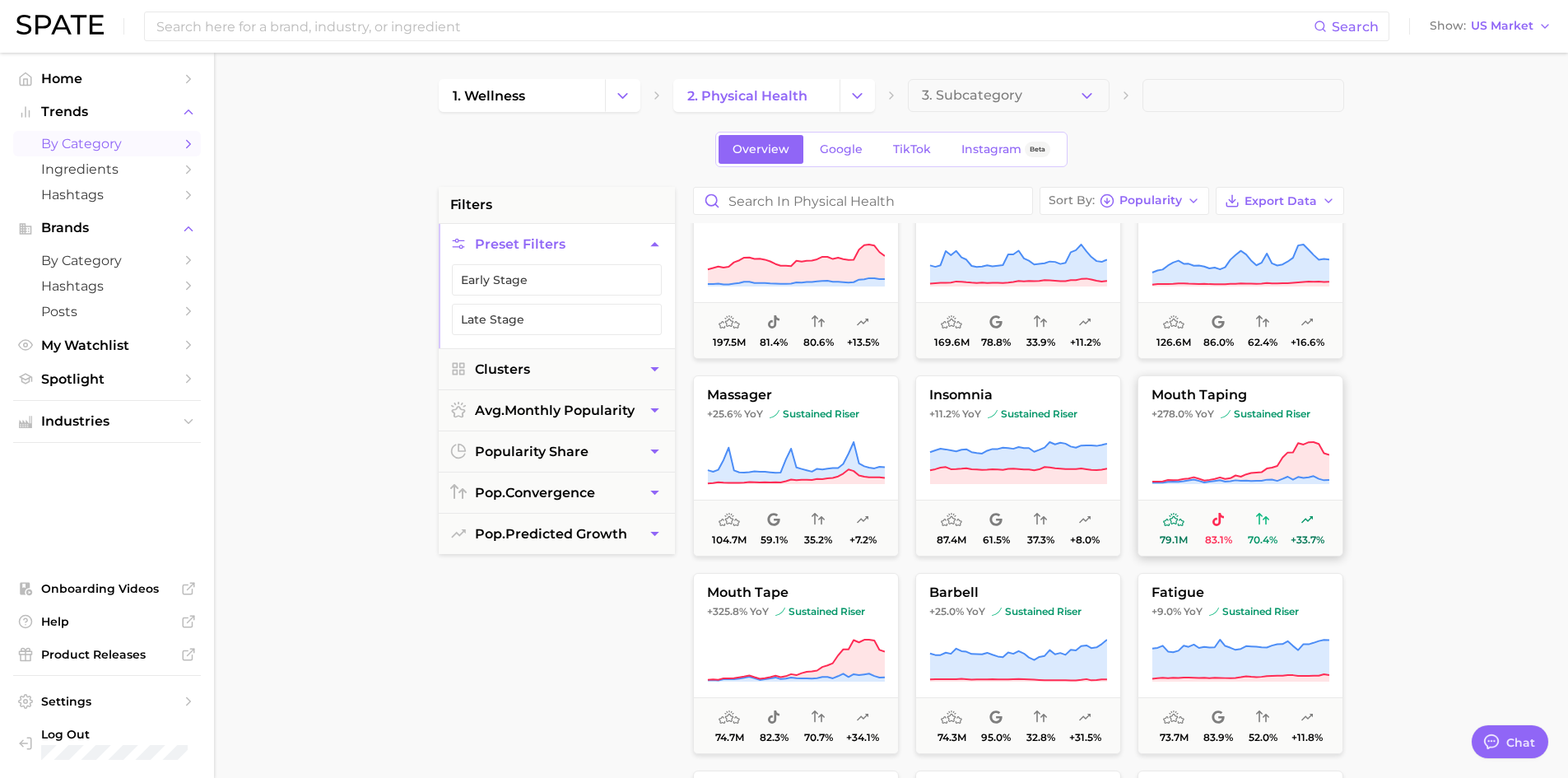
click at [1241, 432] on button "mouth taping +278.0% YoY sustained riser 79.1m 83.1% 70.4% +33.7%" at bounding box center [1239, 466] width 205 height 181
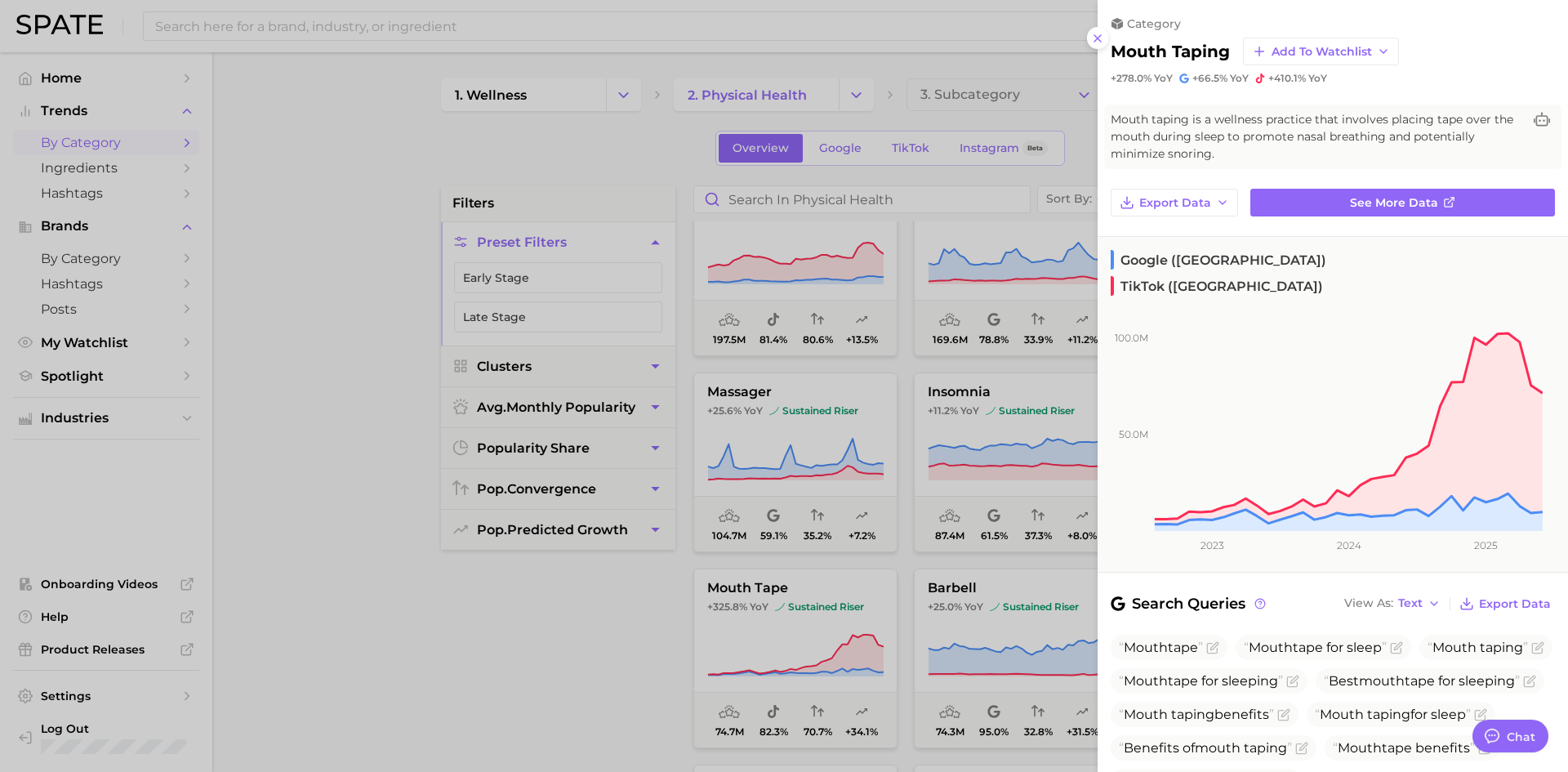
click at [349, 460] on div at bounding box center [784, 386] width 1568 height 772
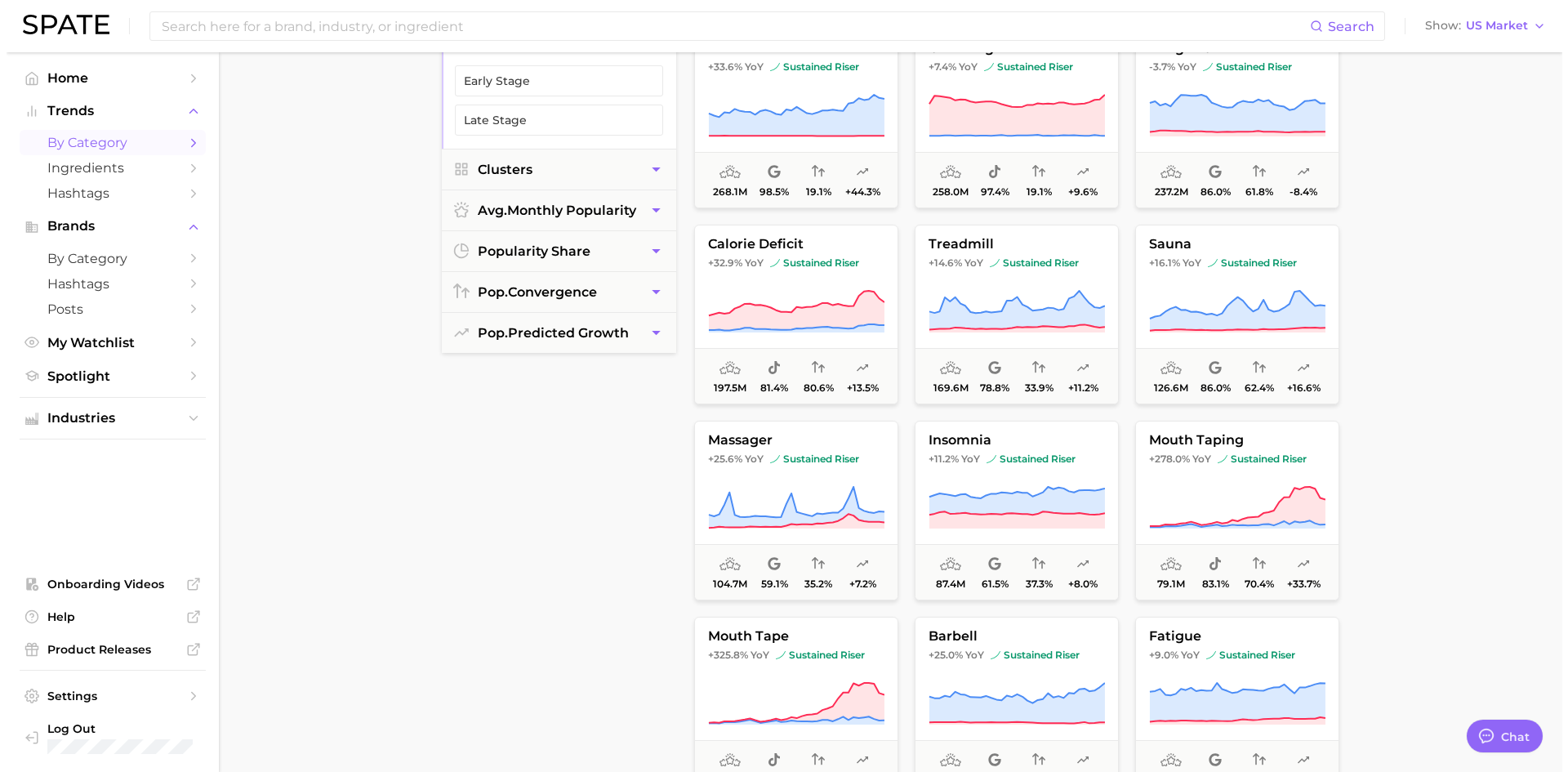
scroll to position [111, 0]
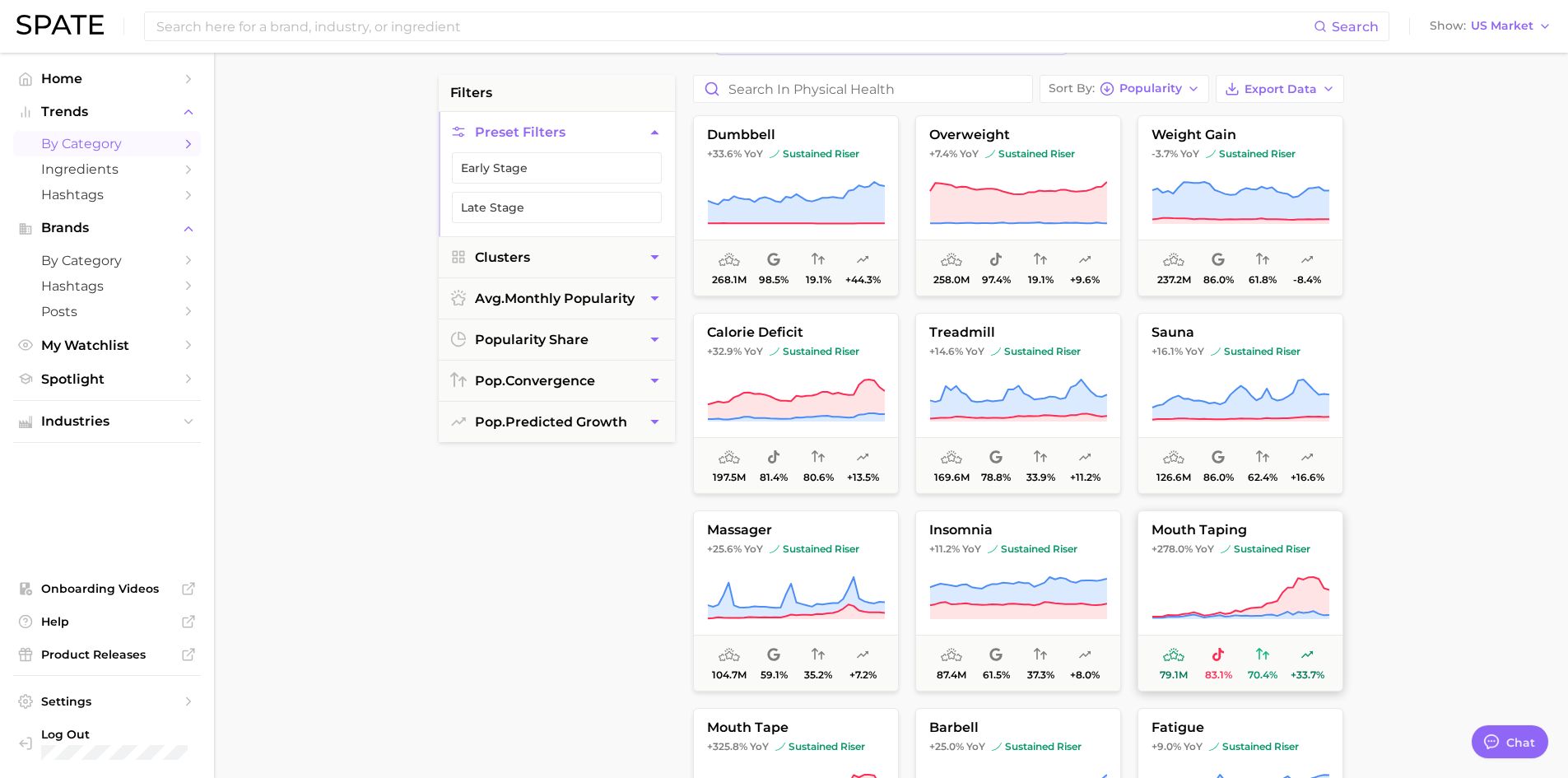
click at [1249, 550] on span "sustained riser" at bounding box center [1264, 550] width 90 height 13
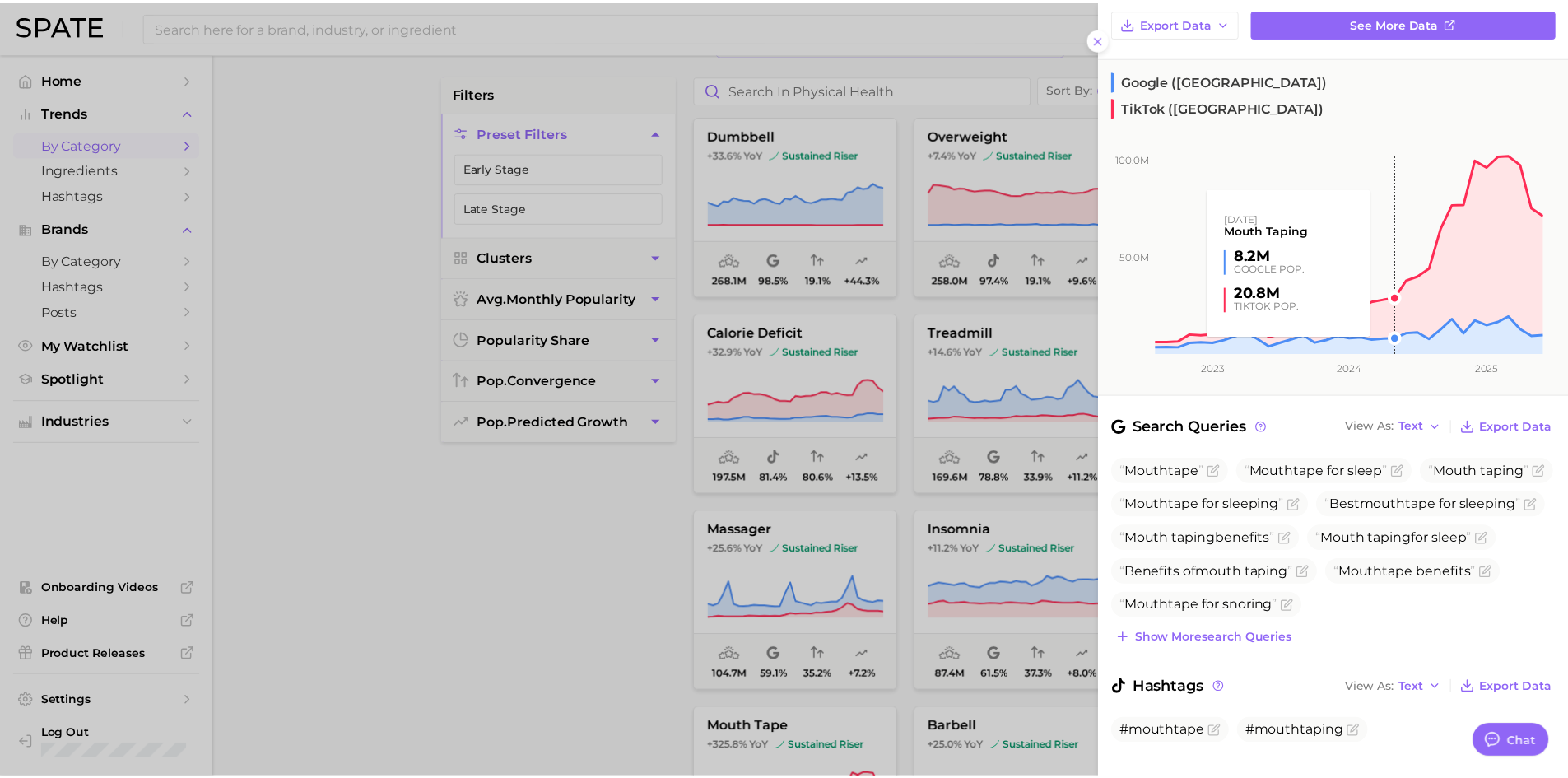
scroll to position [186, 0]
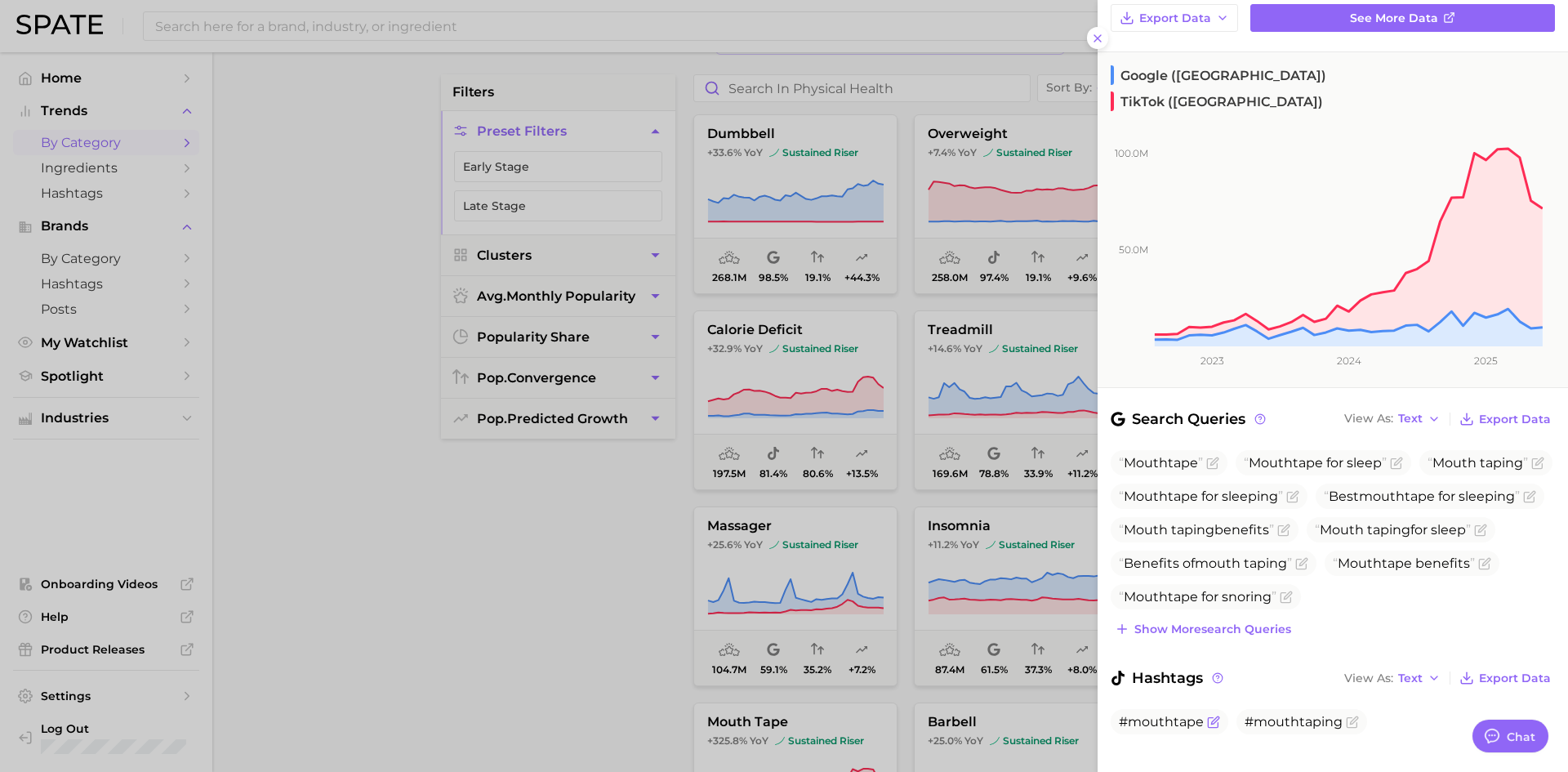
click at [1177, 714] on span "#mouthtape" at bounding box center [1161, 721] width 85 height 15
click at [1212, 716] on icon "Flag as miscategorized or irrelevant" at bounding box center [1213, 722] width 13 height 13
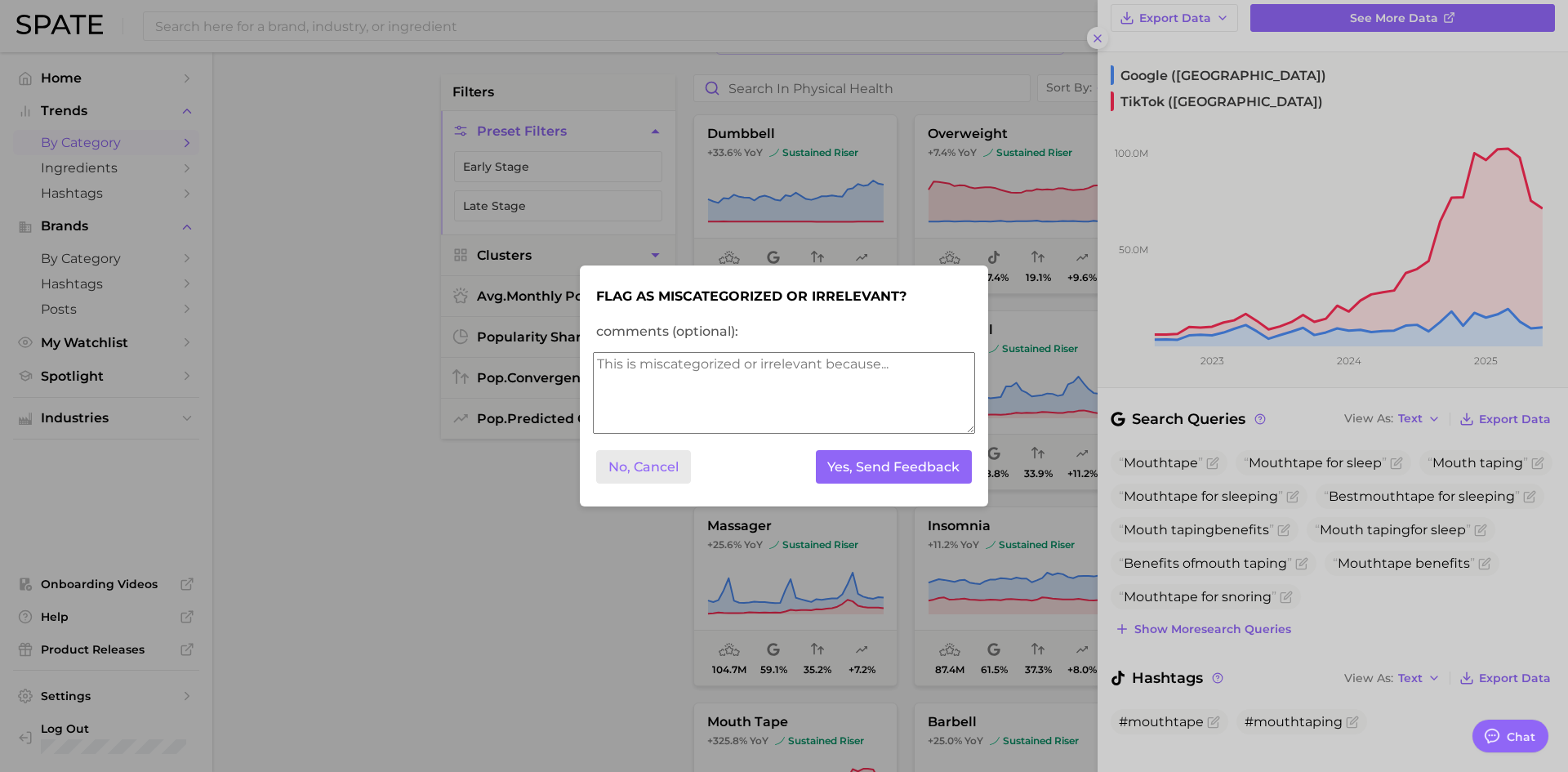
click at [623, 480] on button "No, Cancel" at bounding box center [642, 467] width 95 height 33
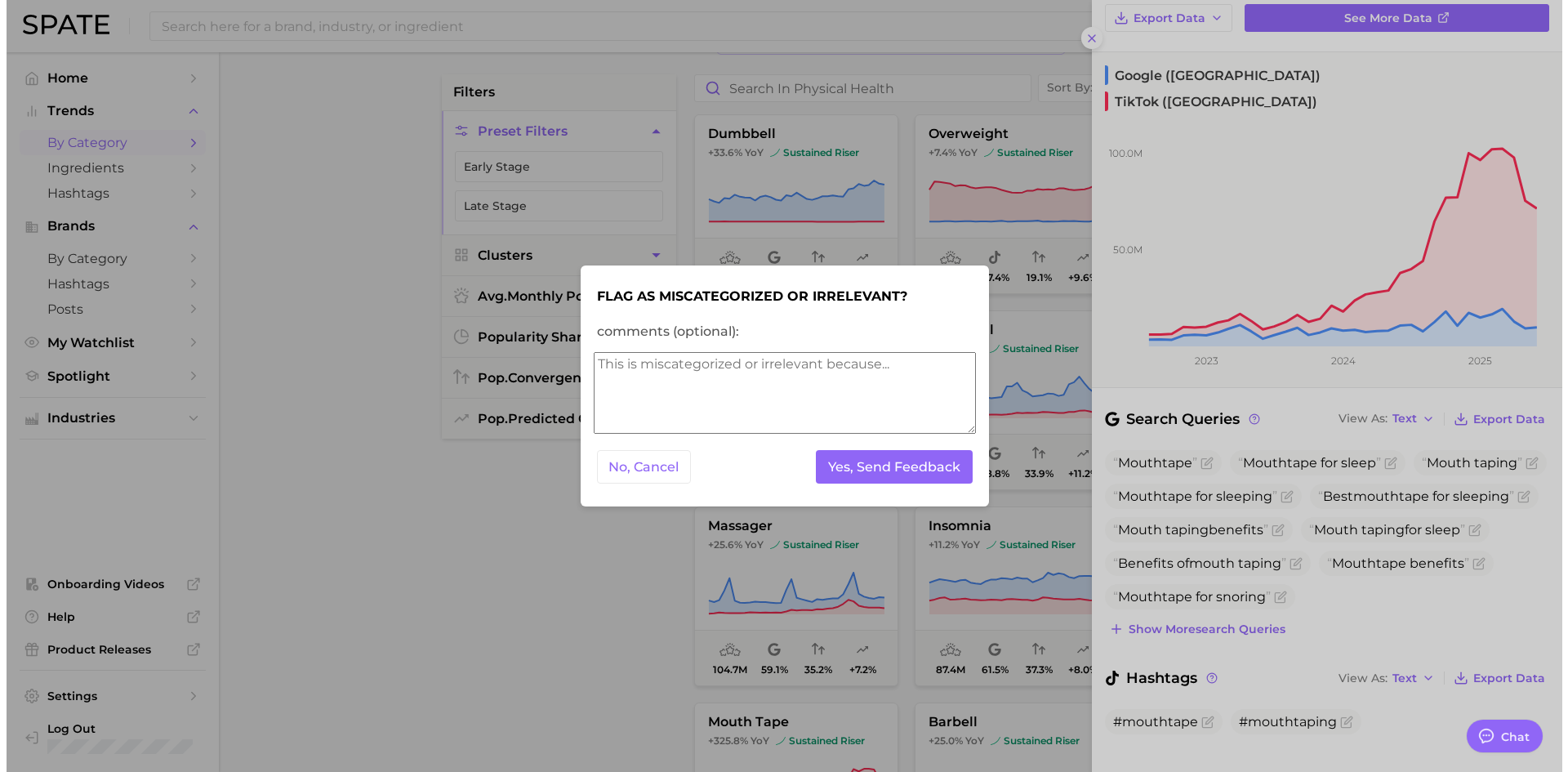
scroll to position [0, 0]
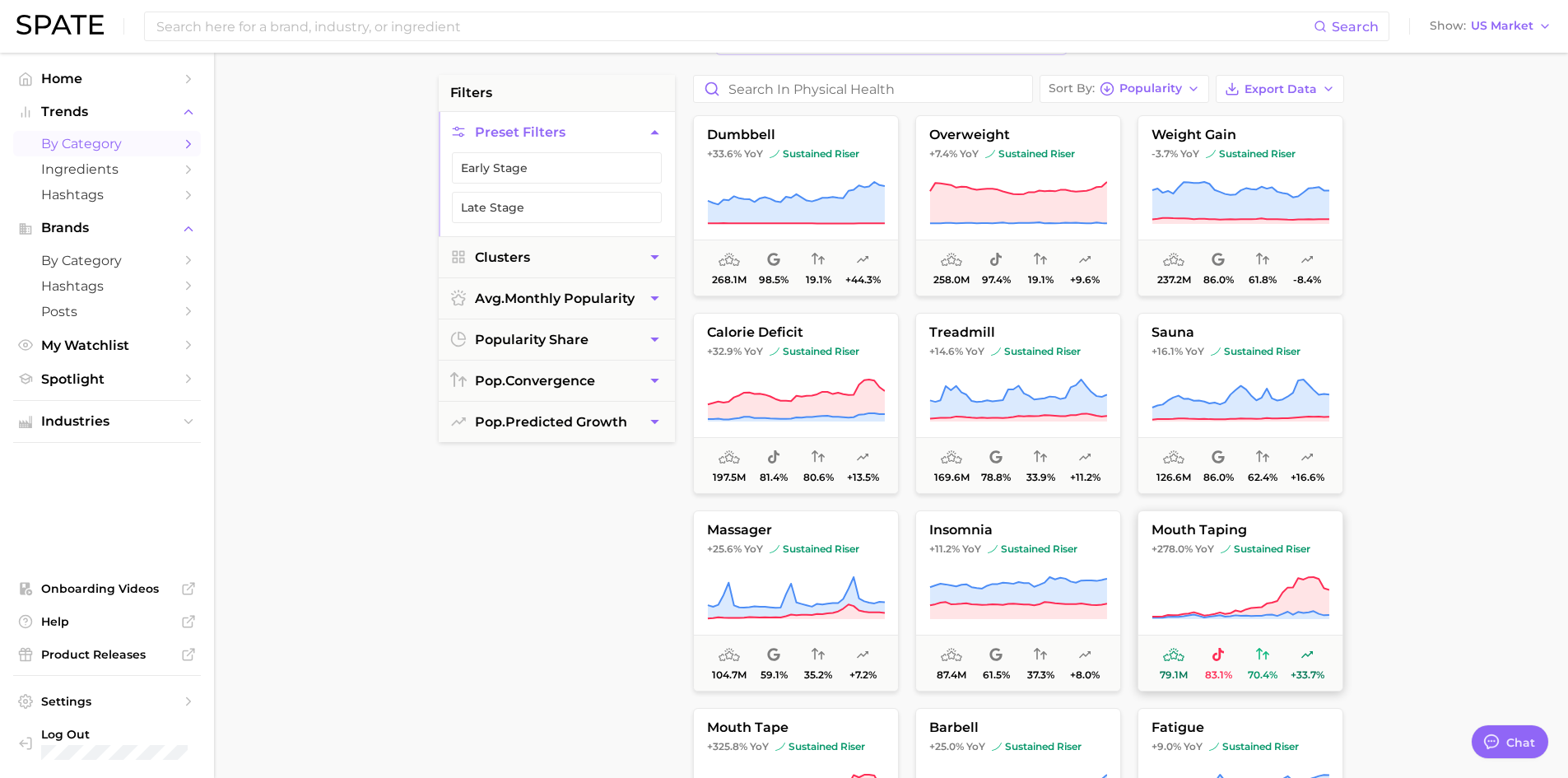
click at [1250, 554] on span "sustained riser" at bounding box center [1264, 550] width 90 height 13
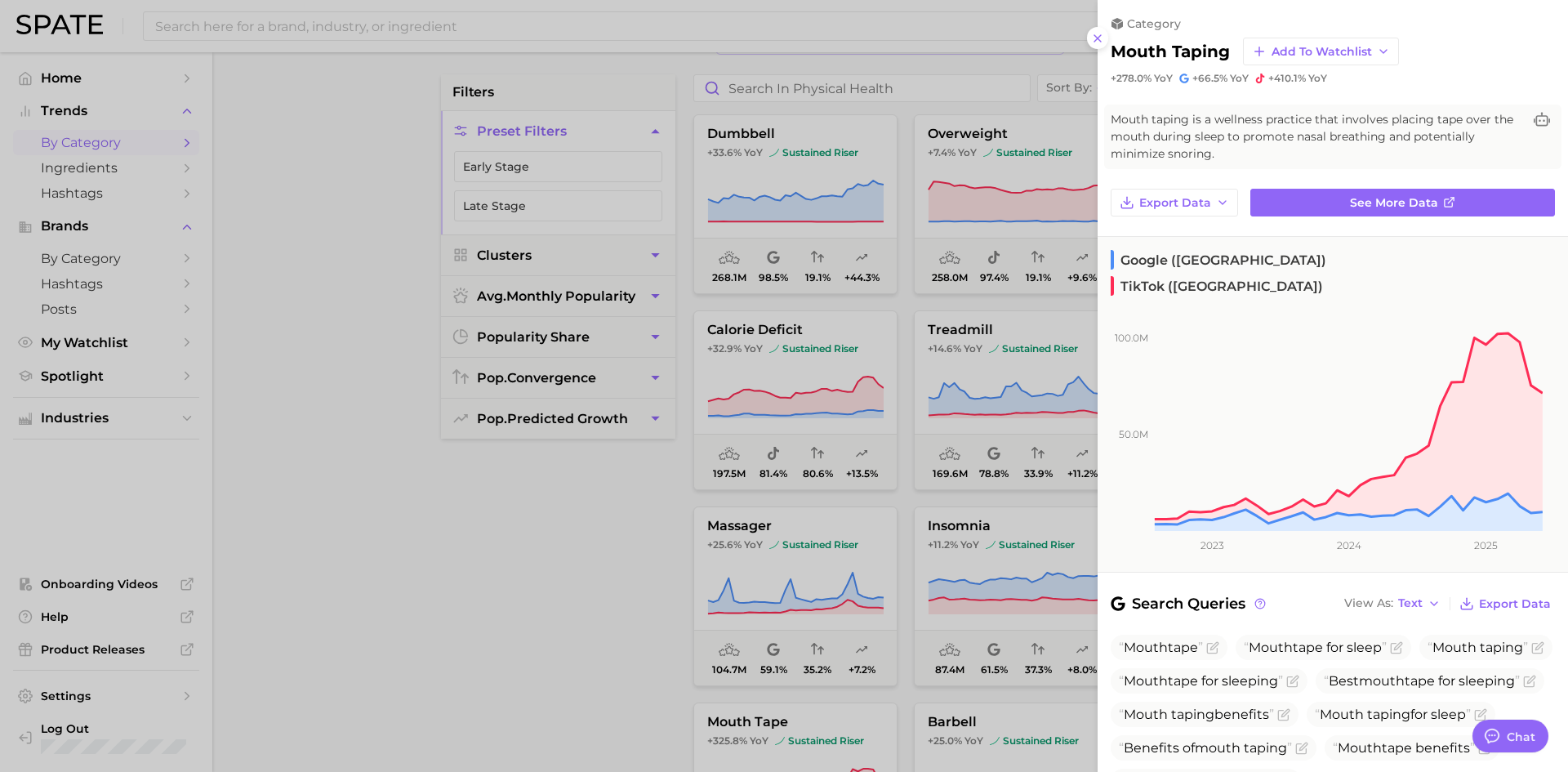
click at [1332, 226] on div "category mouth taping Add to Watchlist +278.0% YoY +66.5% YoY +410.1% YoY Mouth…" at bounding box center [1333, 491] width 470 height 982
click at [1356, 202] on span "See more data" at bounding box center [1394, 203] width 88 height 14
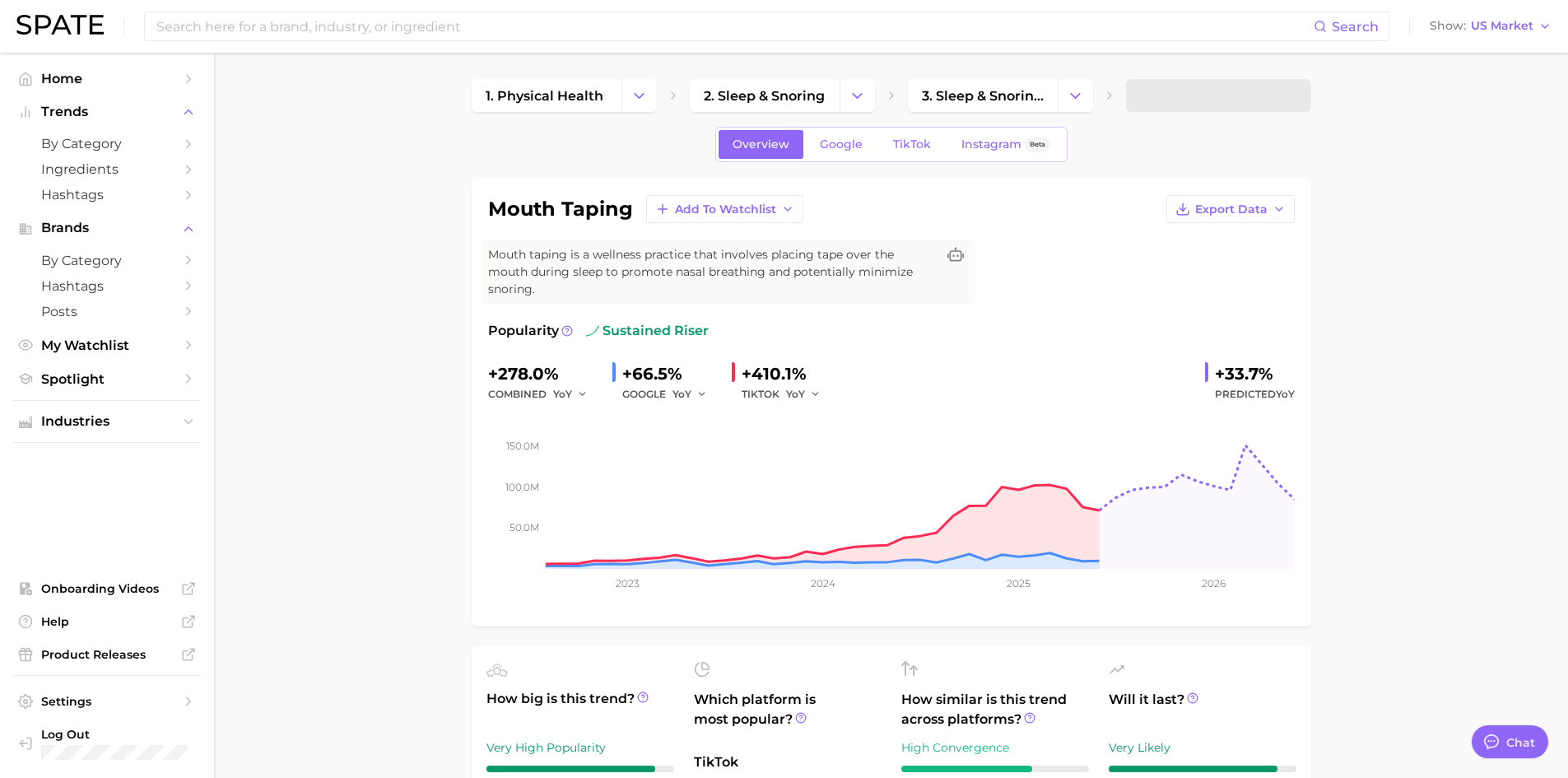
type textarea "x"
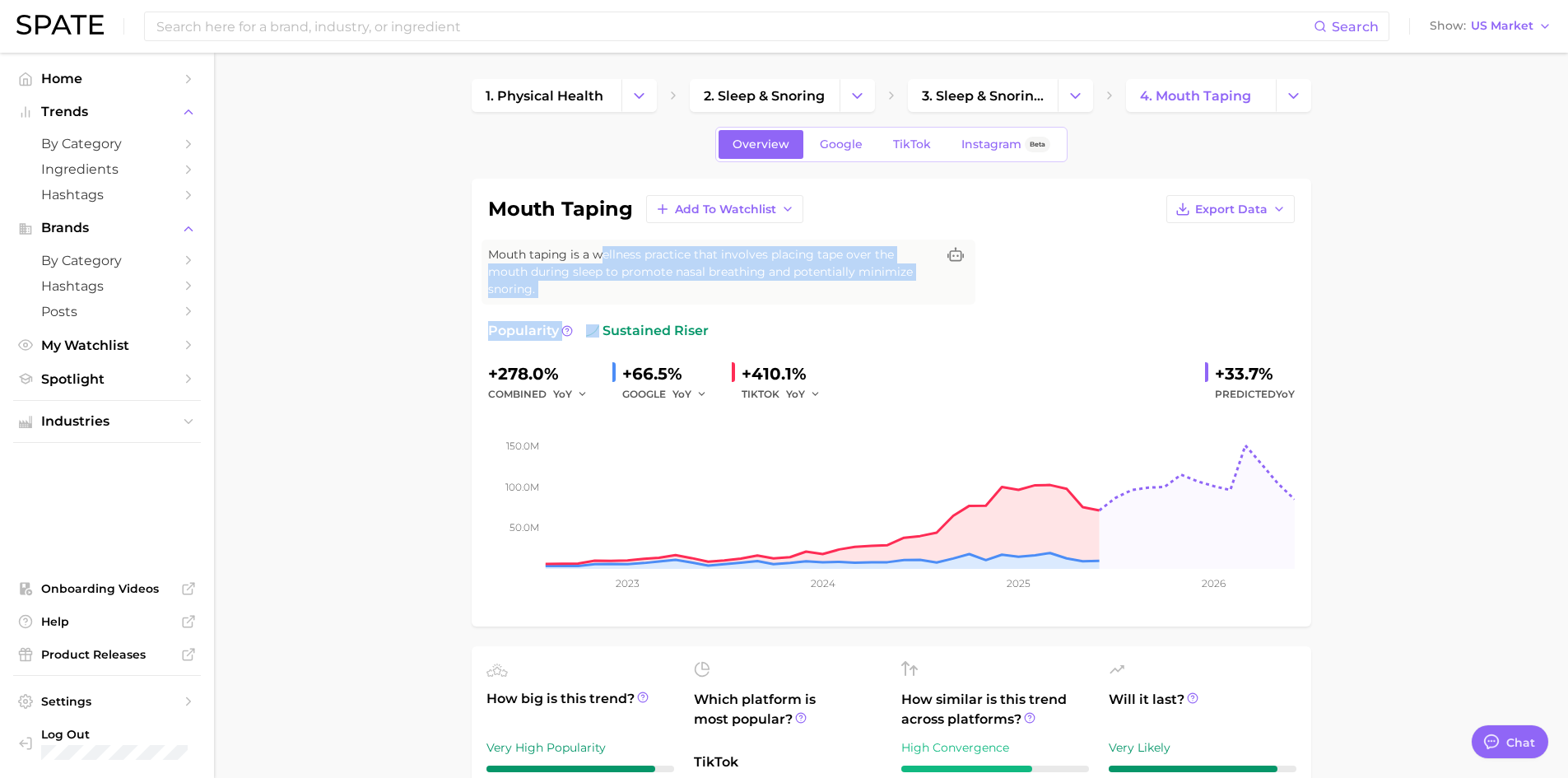
drag, startPoint x: 605, startPoint y: 256, endPoint x: 731, endPoint y: 288, distance: 130.0
click at [731, 288] on div "mouth taping Add to Watchlist Export Data Mouth taping is a wellness practice t…" at bounding box center [890, 402] width 807 height 415
click at [769, 265] on span "Mouth taping is a wellness practice that involves placing tape over the mouth d…" at bounding box center [711, 272] width 448 height 52
drag, startPoint x: 779, startPoint y: 268, endPoint x: 633, endPoint y: 254, distance: 146.7
click at [644, 251] on span "Mouth taping is a wellness practice that involves placing tape over the mouth d…" at bounding box center [711, 272] width 448 height 52
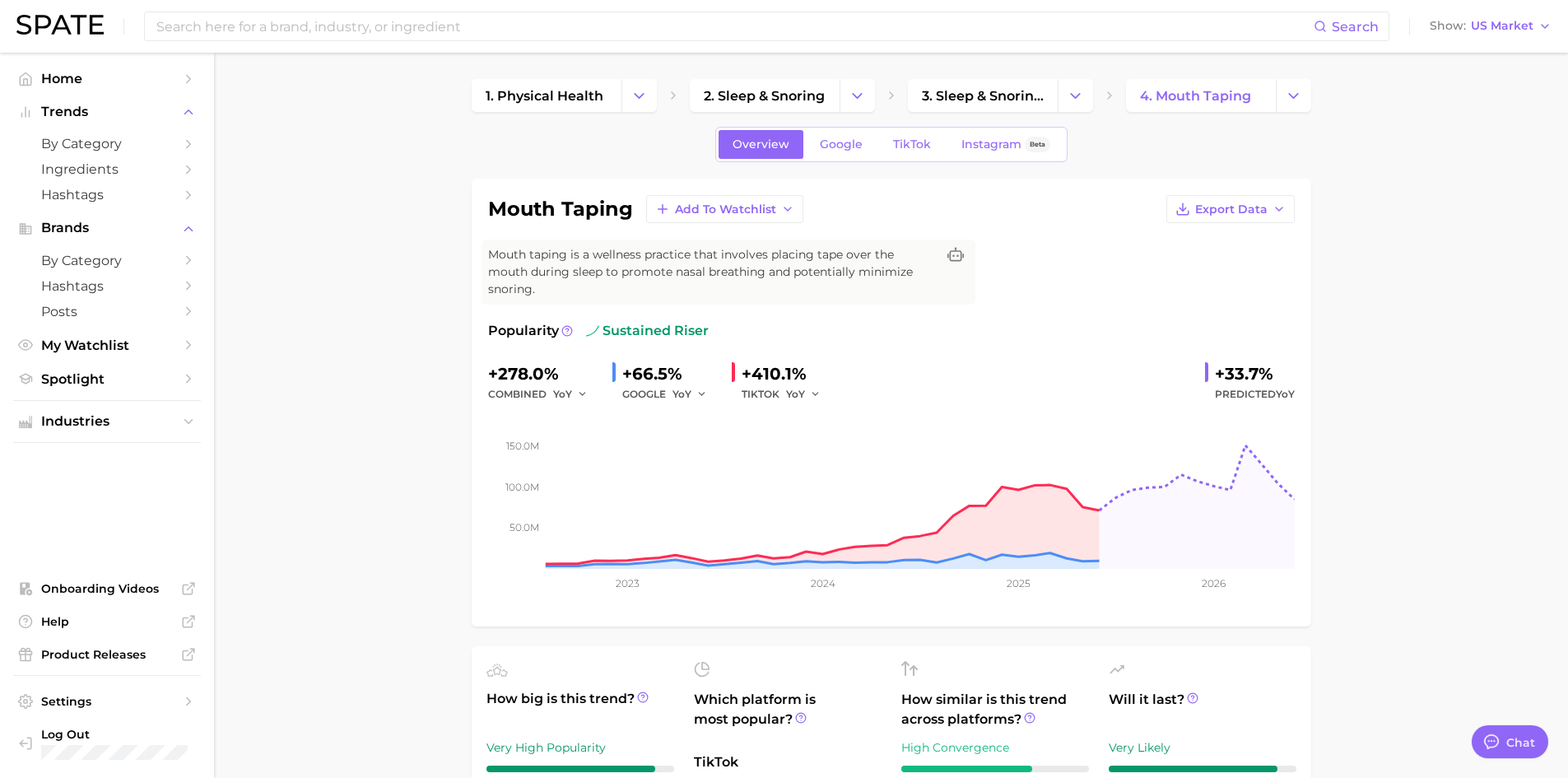
click at [621, 254] on span "Mouth taping is a wellness practice that involves placing tape over the mouth d…" at bounding box center [711, 272] width 448 height 52
drag, startPoint x: 615, startPoint y: 256, endPoint x: 764, endPoint y: 263, distance: 149.2
click at [764, 263] on span "Mouth taping is a wellness practice that involves placing tape over the mouth d…" at bounding box center [711, 272] width 448 height 52
drag, startPoint x: 769, startPoint y: 269, endPoint x: 622, endPoint y: 262, distance: 147.2
click at [622, 262] on span "Mouth taping is a wellness practice that involves placing tape over the mouth d…" at bounding box center [711, 272] width 448 height 52
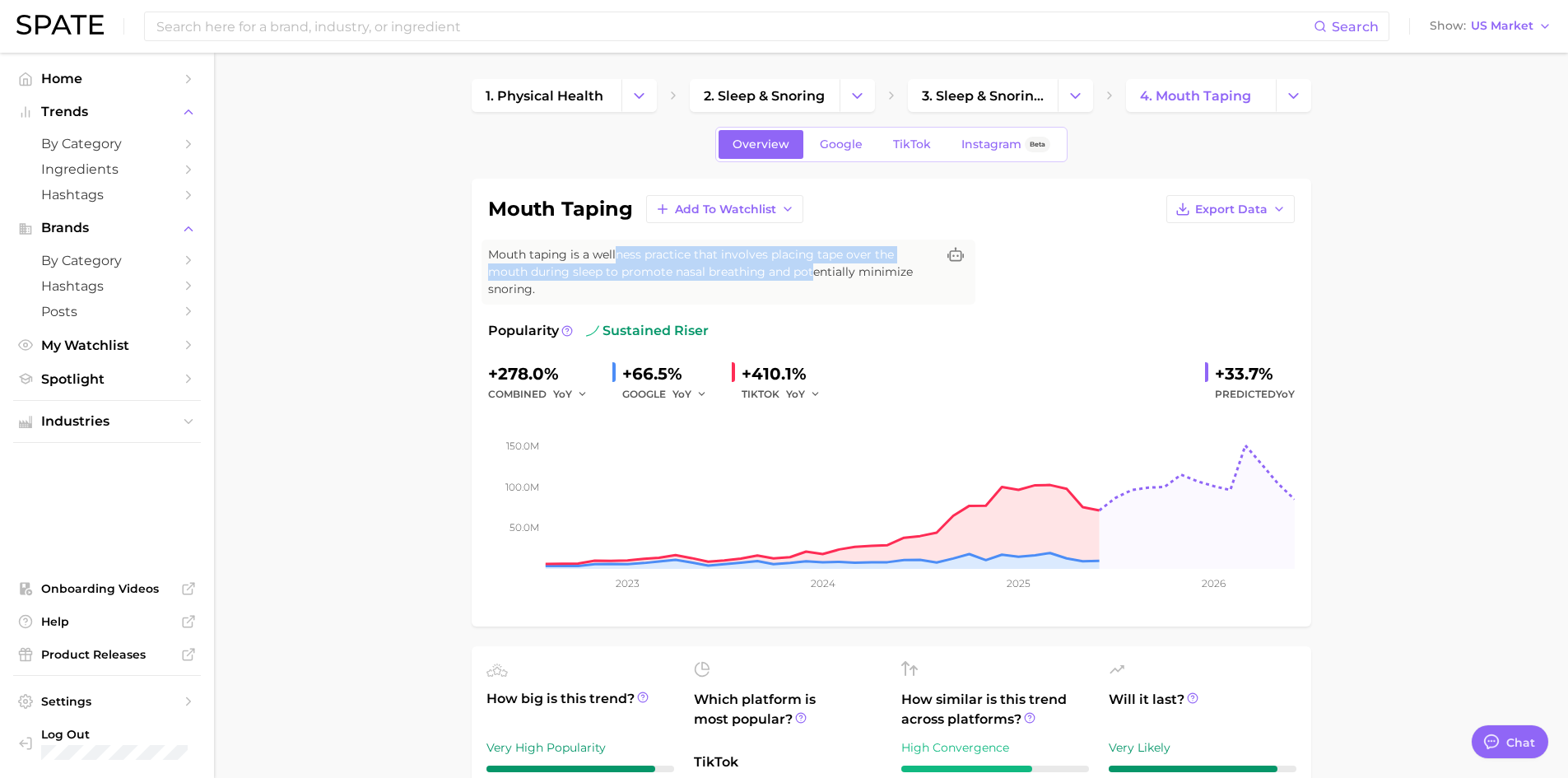
drag, startPoint x: 617, startPoint y: 261, endPoint x: 771, endPoint y: 278, distance: 154.9
click at [771, 278] on span "Mouth taping is a wellness practice that involves placing tape over the mouth d…" at bounding box center [711, 272] width 448 height 52
click at [771, 274] on span "Mouth taping is a wellness practice that involves placing tape over the mouth d…" at bounding box center [711, 272] width 448 height 52
drag, startPoint x: 764, startPoint y: 260, endPoint x: 624, endPoint y: 273, distance: 140.6
click at [627, 274] on span "Mouth taping is a wellness practice that involves placing tape over the mouth d…" at bounding box center [711, 272] width 448 height 52
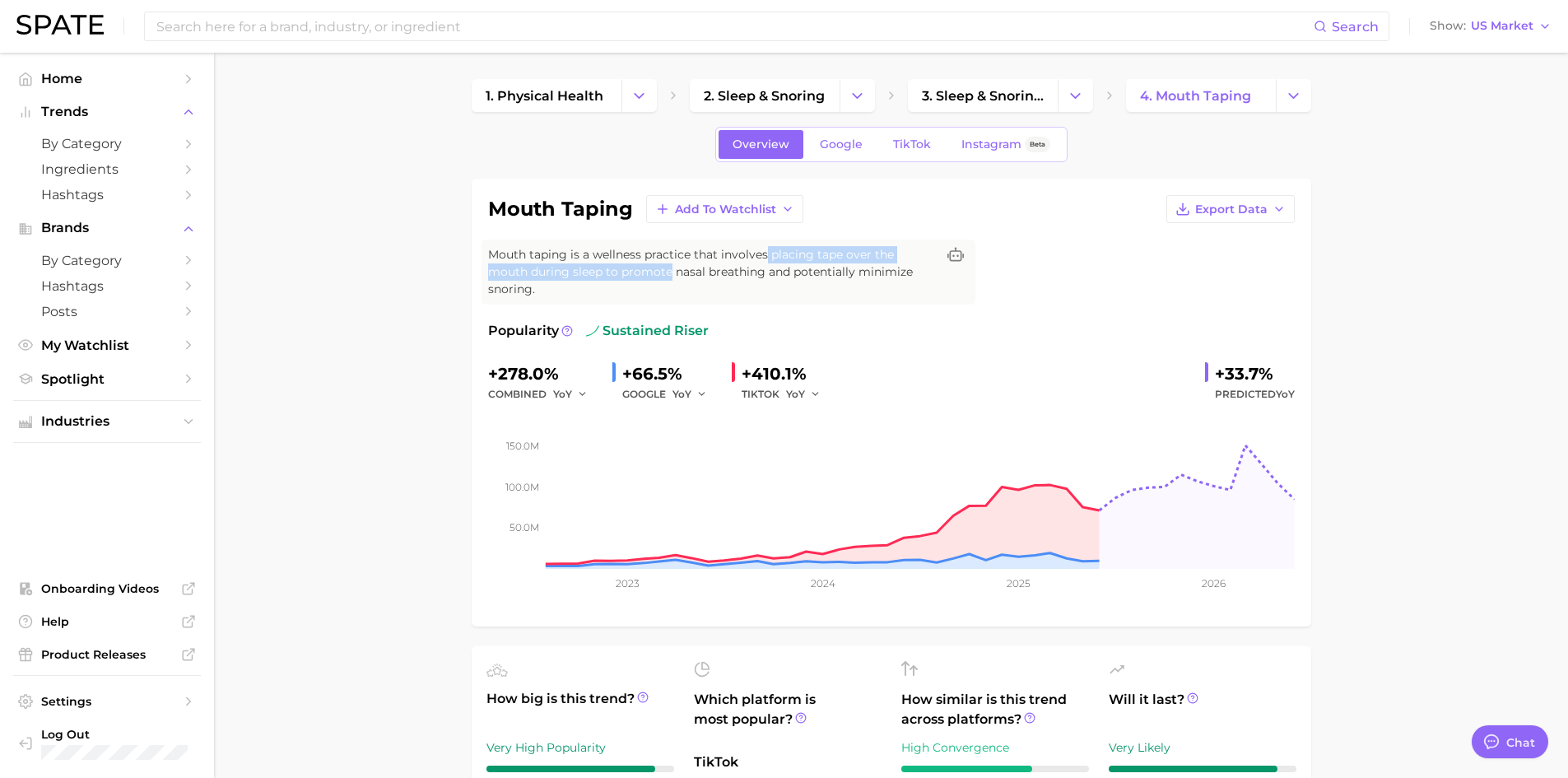
click at [625, 273] on span "Mouth taping is a wellness practice that involves placing tape over the mouth d…" at bounding box center [711, 272] width 448 height 52
drag, startPoint x: 608, startPoint y: 253, endPoint x: 764, endPoint y: 279, distance: 158.2
click at [764, 279] on span "Mouth taping is a wellness practice that involves placing tape over the mouth d…" at bounding box center [711, 272] width 448 height 52
click at [765, 278] on span "Mouth taping is a wellness practice that involves placing tape over the mouth d…" at bounding box center [711, 272] width 448 height 52
drag, startPoint x: 767, startPoint y: 276, endPoint x: 616, endPoint y: 259, distance: 152.0
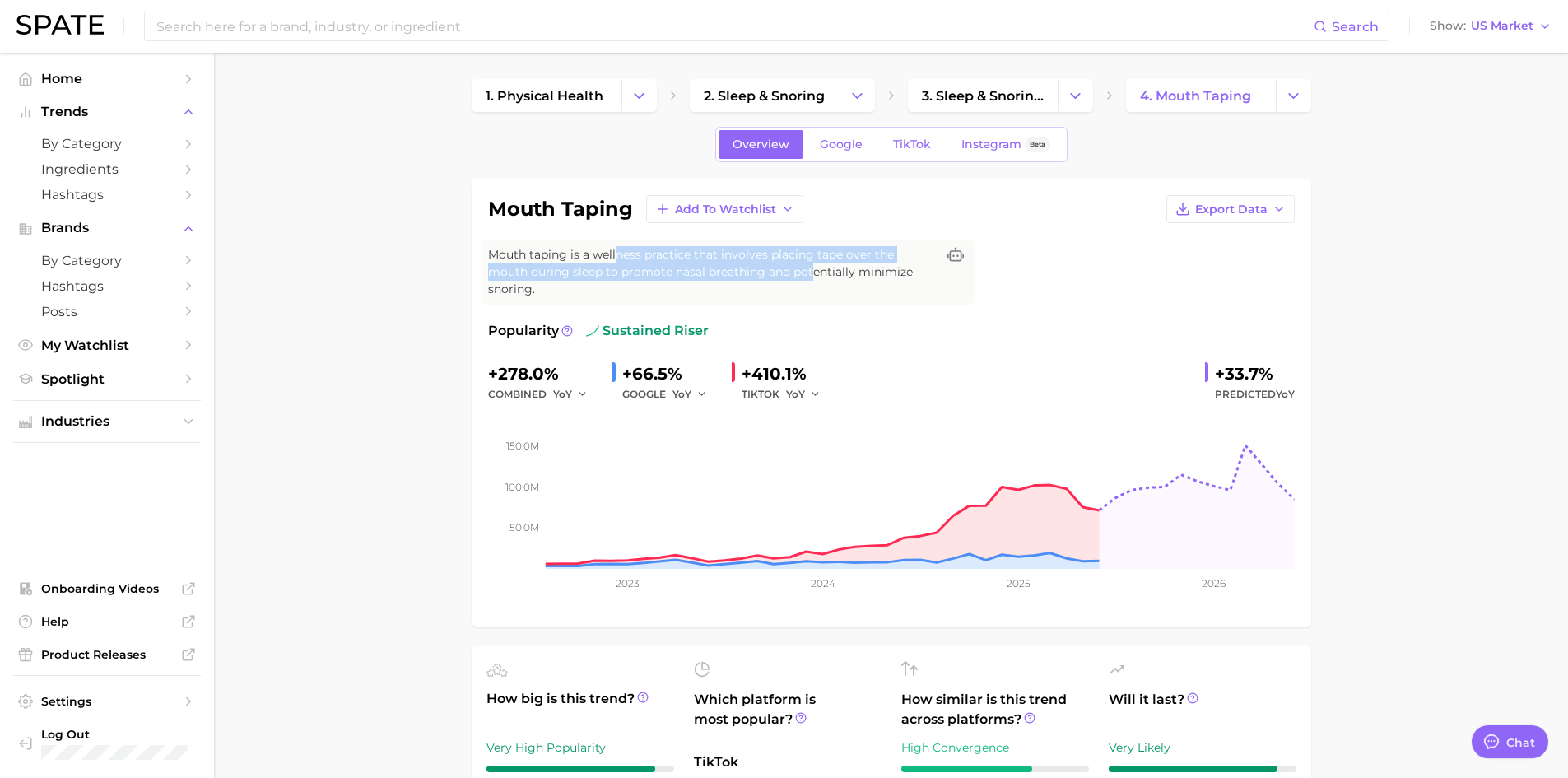
click at [616, 259] on span "Mouth taping is a wellness practice that involves placing tape over the mouth d…" at bounding box center [711, 272] width 448 height 52
click at [614, 257] on span "Mouth taping is a wellness practice that involves placing tape over the mouth d…" at bounding box center [711, 272] width 448 height 52
drag, startPoint x: 615, startPoint y: 255, endPoint x: 776, endPoint y: 267, distance: 161.4
click at [776, 267] on span "Mouth taping is a wellness practice that involves placing tape over the mouth d…" at bounding box center [711, 272] width 448 height 52
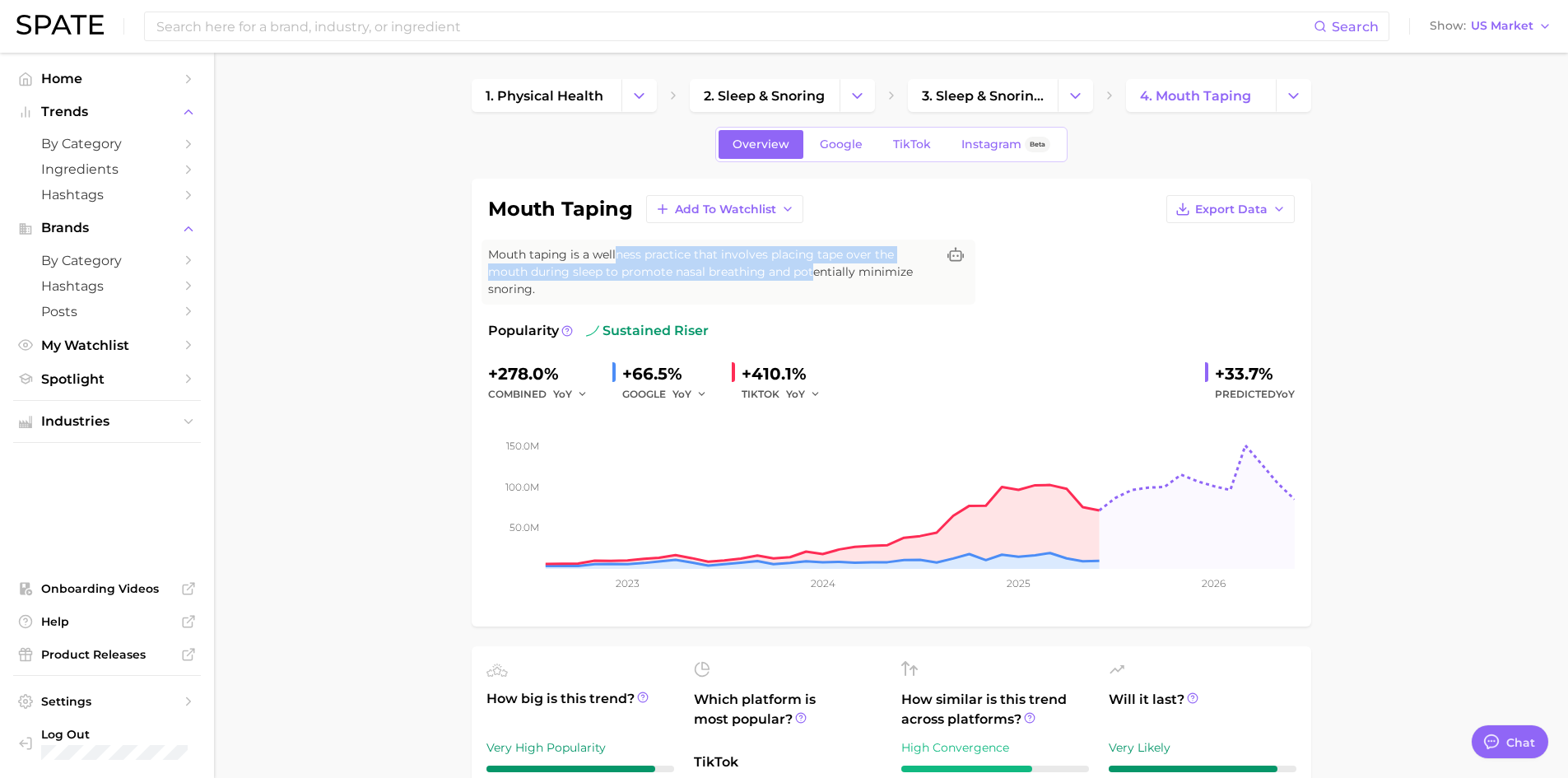
drag, startPoint x: 768, startPoint y: 276, endPoint x: 617, endPoint y: 256, distance: 152.3
click at [617, 256] on span "Mouth taping is a wellness practice that involves placing tape over the mouth d…" at bounding box center [711, 272] width 448 height 52
click at [601, 268] on span "Mouth taping is a wellness practice that involves placing tape over the mouth d…" at bounding box center [711, 272] width 448 height 52
drag, startPoint x: 617, startPoint y: 257, endPoint x: 768, endPoint y: 266, distance: 151.3
click at [768, 266] on span "Mouth taping is a wellness practice that involves placing tape over the mouth d…" at bounding box center [711, 272] width 448 height 52
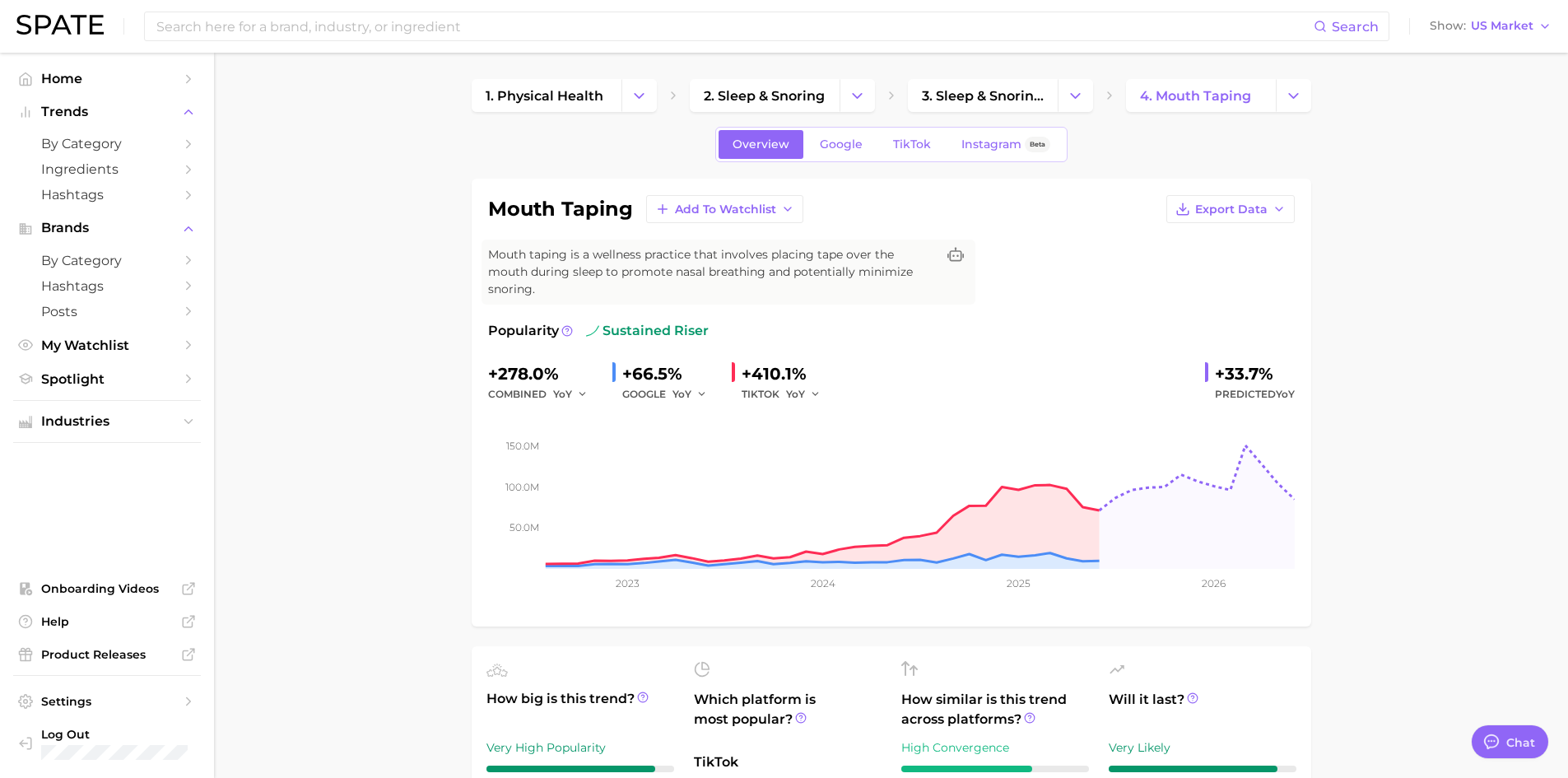
drag, startPoint x: 432, startPoint y: 365, endPoint x: 776, endPoint y: 363, distance: 344.0
click at [830, 385] on div "YoY" at bounding box center [810, 394] width 46 height 19
drag, startPoint x: 836, startPoint y: 372, endPoint x: 457, endPoint y: 354, distance: 379.4
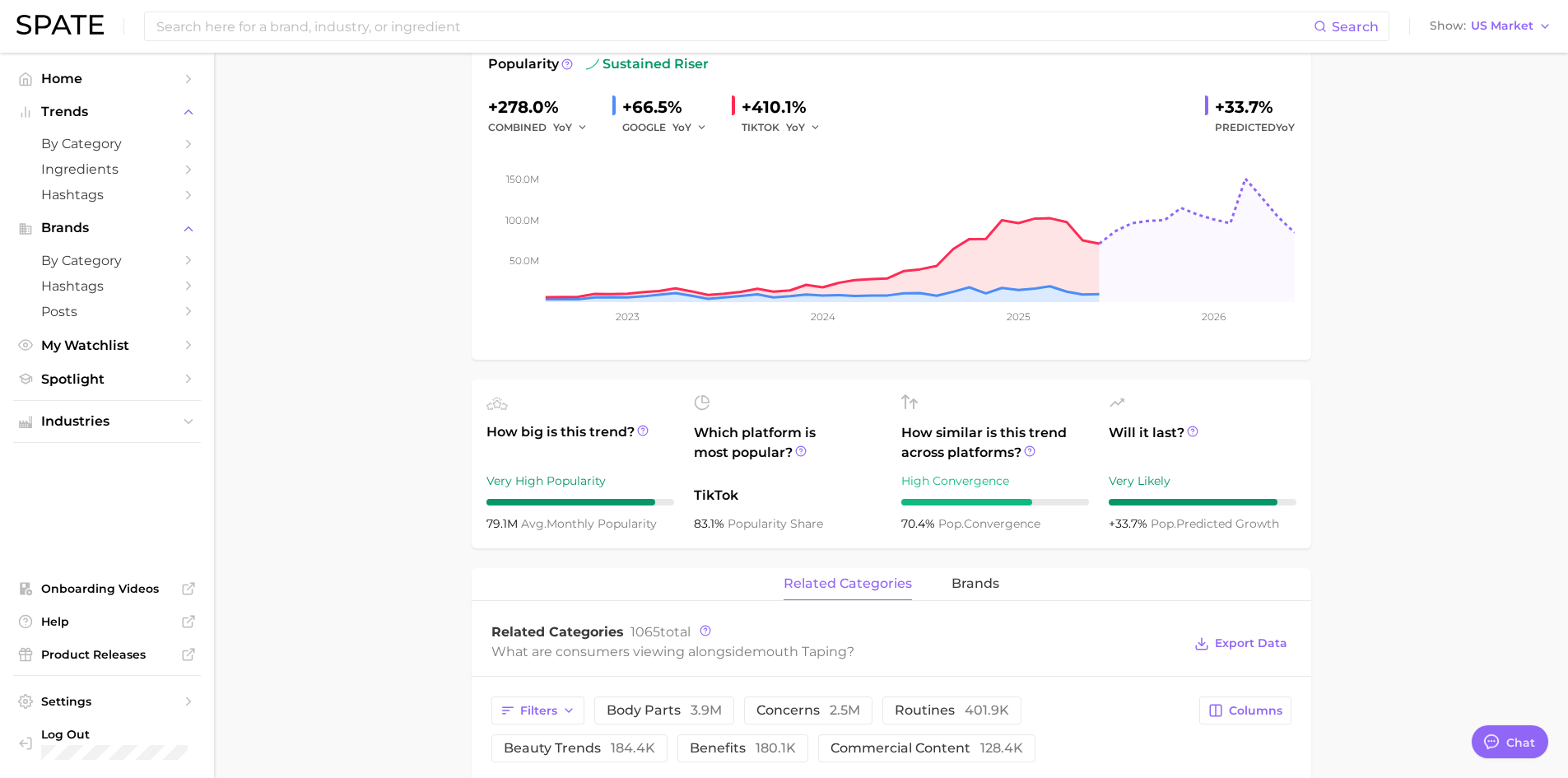
scroll to position [412, 0]
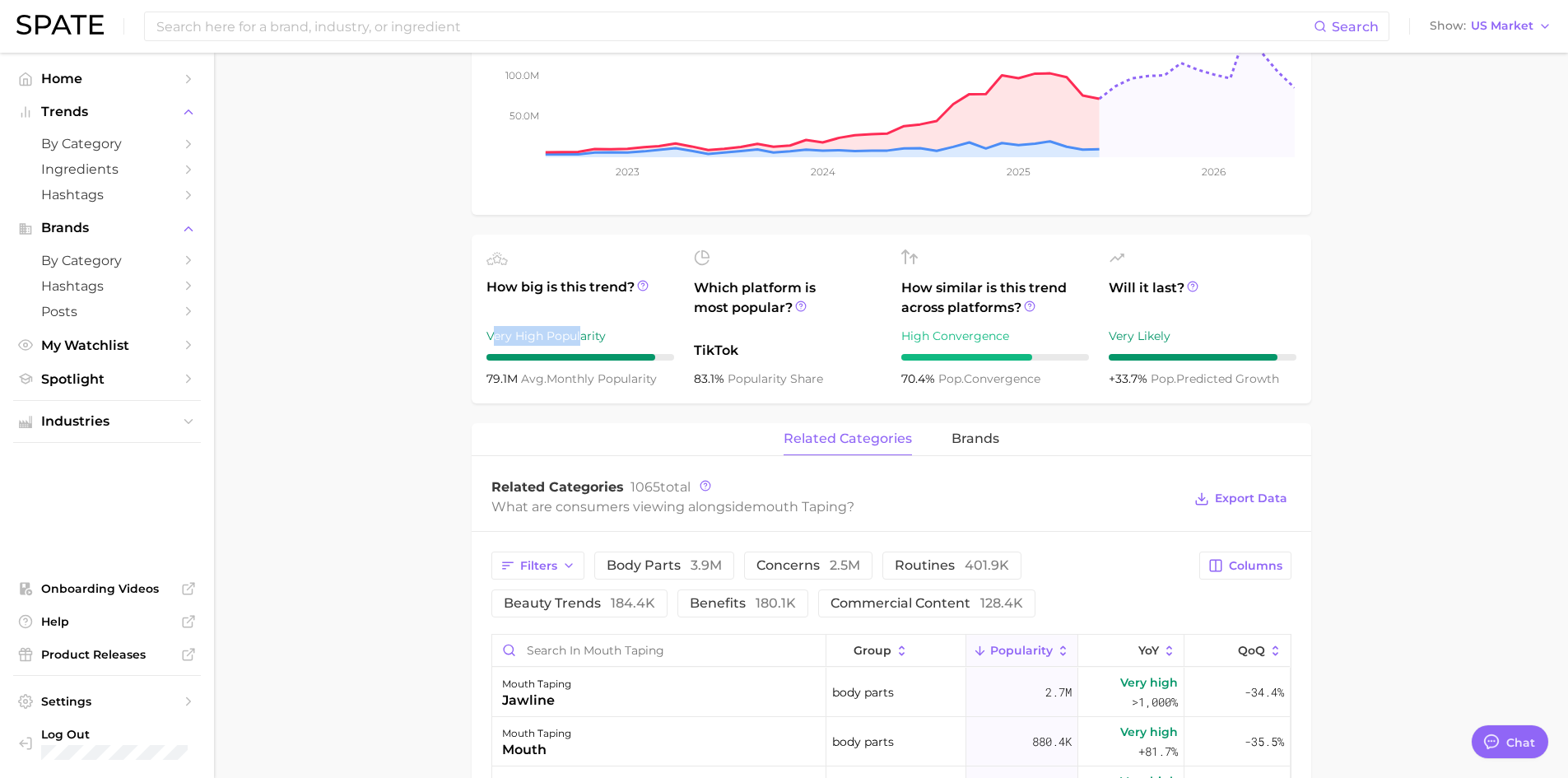
drag, startPoint x: 581, startPoint y: 316, endPoint x: 470, endPoint y: 313, distance: 111.0
click at [488, 326] on div "Very High Popularity" at bounding box center [580, 335] width 188 height 19
click at [472, 313] on ul "How big is this trend? Very High Popularity 79.1m avg. monthly popularity Which…" at bounding box center [890, 318] width 839 height 169
drag, startPoint x: 518, startPoint y: 313, endPoint x: 579, endPoint y: 318, distance: 61.2
click at [544, 326] on div "Very High Popularity" at bounding box center [580, 335] width 188 height 19
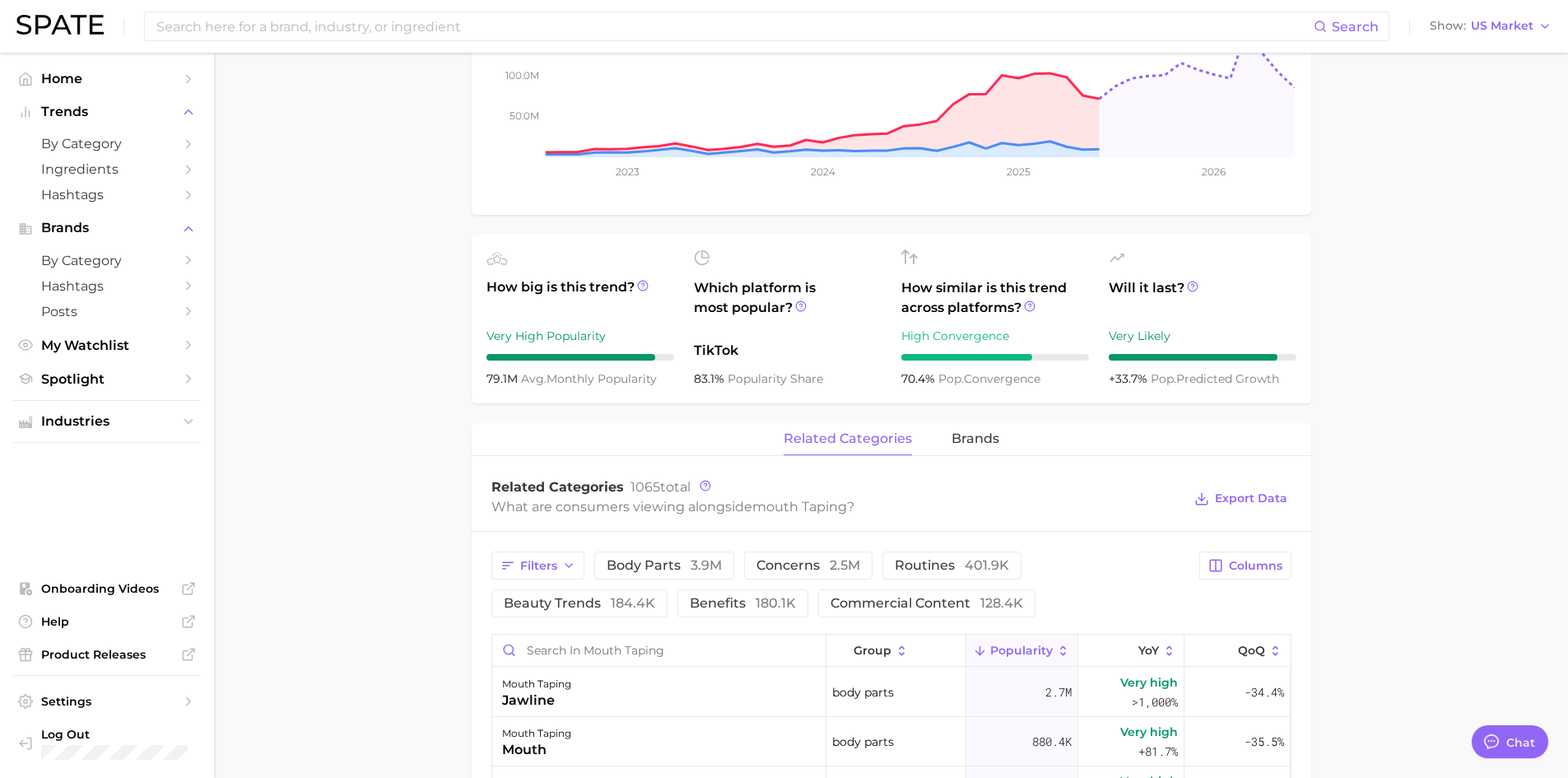
click at [579, 326] on div "Very High Popularity" at bounding box center [580, 335] width 188 height 19
drag, startPoint x: 583, startPoint y: 317, endPoint x: 499, endPoint y: 321, distance: 84.1
click at [499, 326] on div "Very High Popularity" at bounding box center [580, 335] width 188 height 19
click at [510, 326] on div "Very High Popularity" at bounding box center [580, 335] width 188 height 19
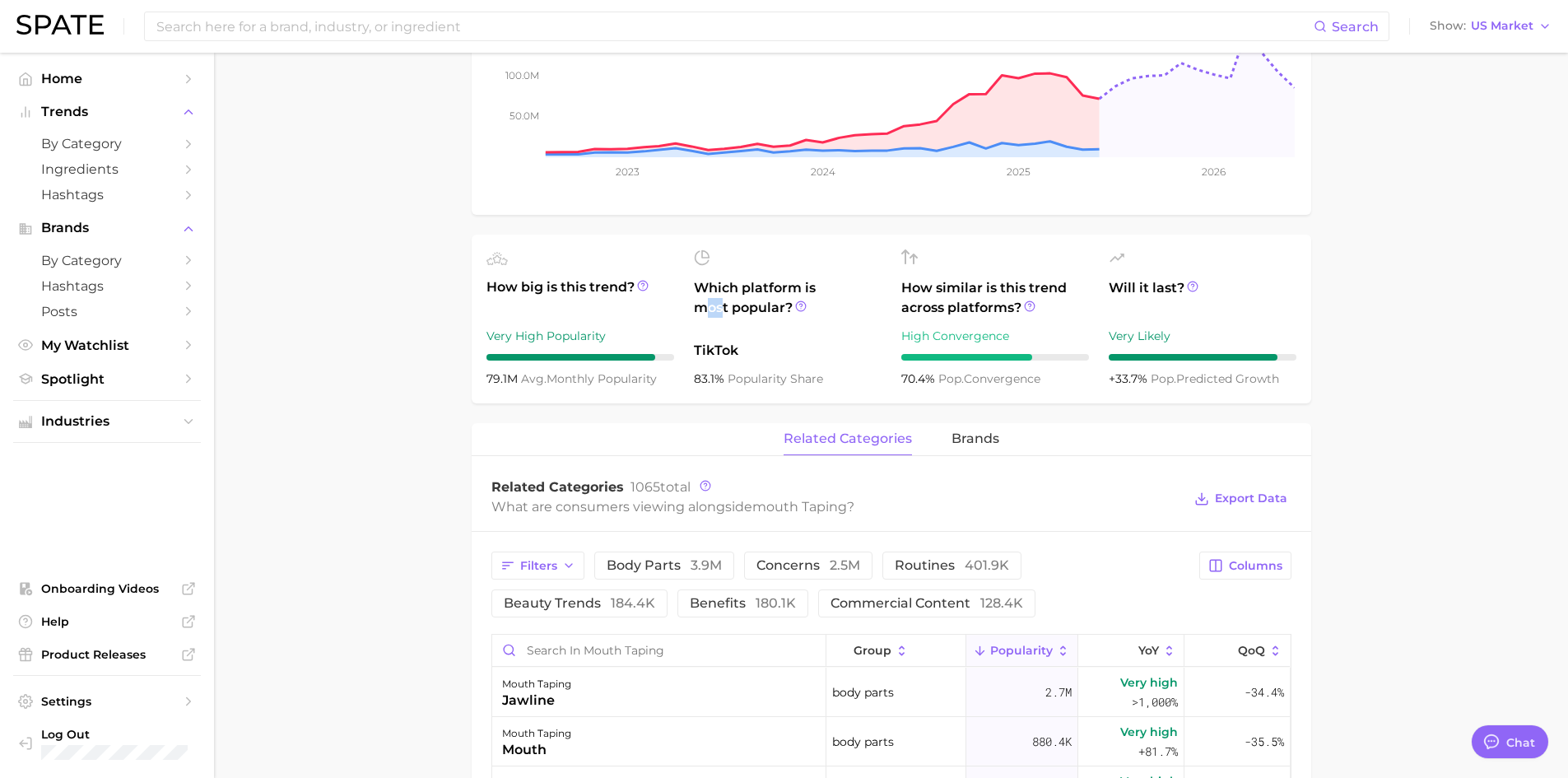
drag, startPoint x: 707, startPoint y: 285, endPoint x: 721, endPoint y: 302, distance: 22.0
click at [721, 302] on span "Which platform is most popular?" at bounding box center [787, 306] width 188 height 54
click at [728, 290] on span "Which platform is most popular?" at bounding box center [787, 306] width 188 height 54
click at [797, 302] on circle at bounding box center [801, 307] width 10 height 10
click at [797, 301] on icon at bounding box center [801, 307] width 12 height 12
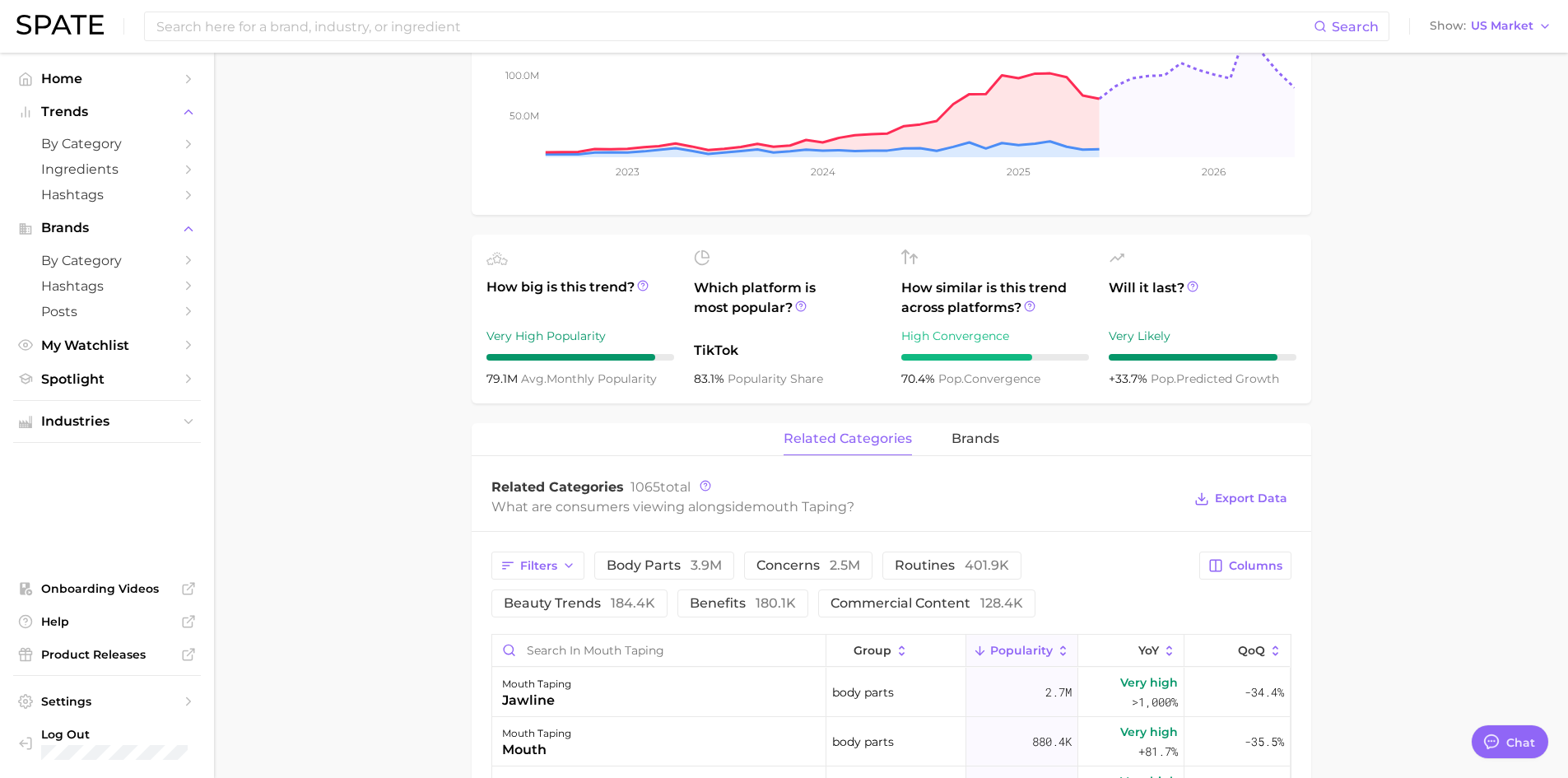
drag, startPoint x: 377, startPoint y: 318, endPoint x: 353, endPoint y: 340, distance: 32.6
click at [376, 318] on main "1. physical health 2. sleep & snoring 3. sleep & snoring products 4. mouth tapi…" at bounding box center [890, 577] width 1354 height 1873
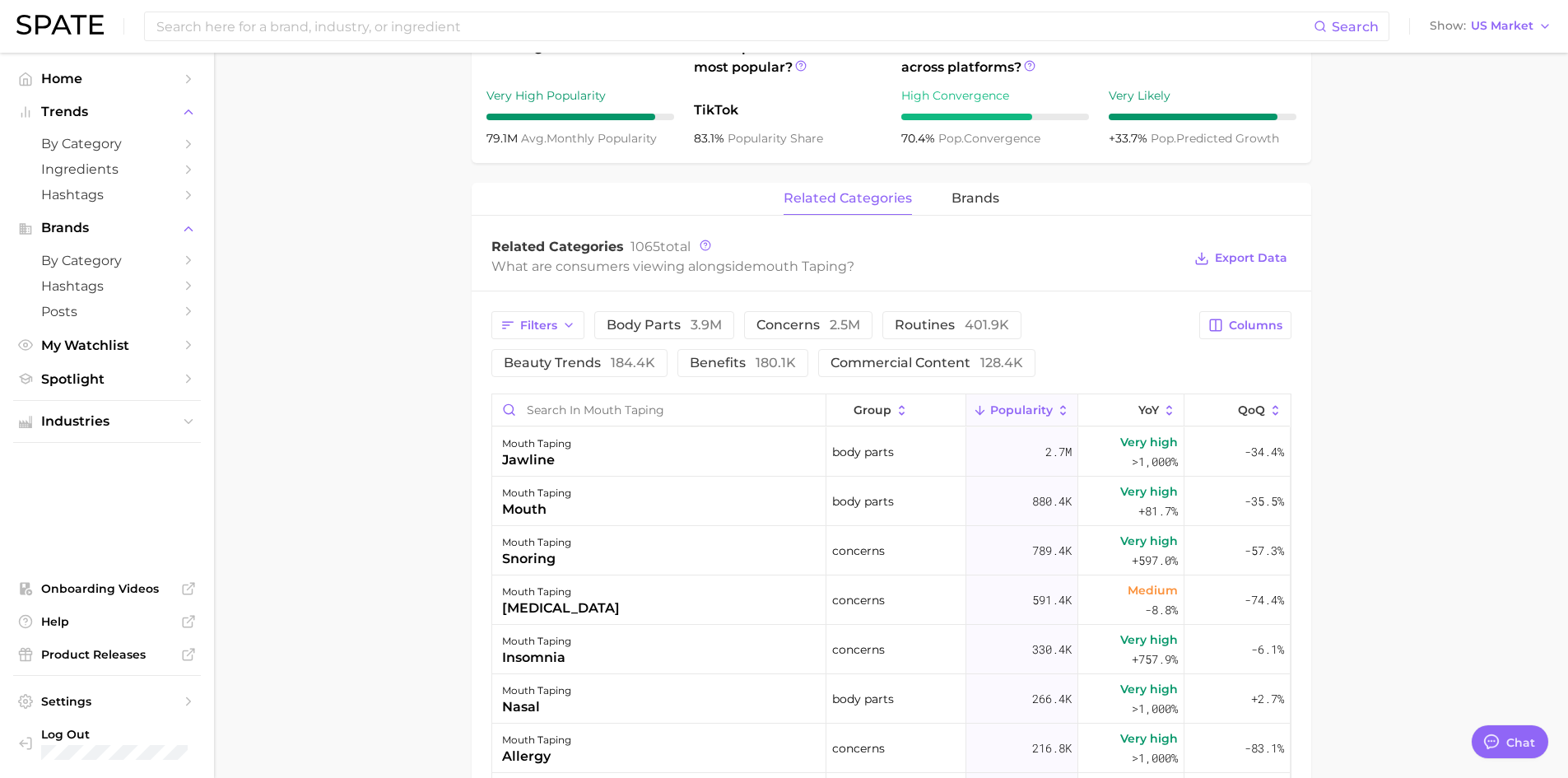
scroll to position [823, 0]
